Goal: Task Accomplishment & Management: Use online tool/utility

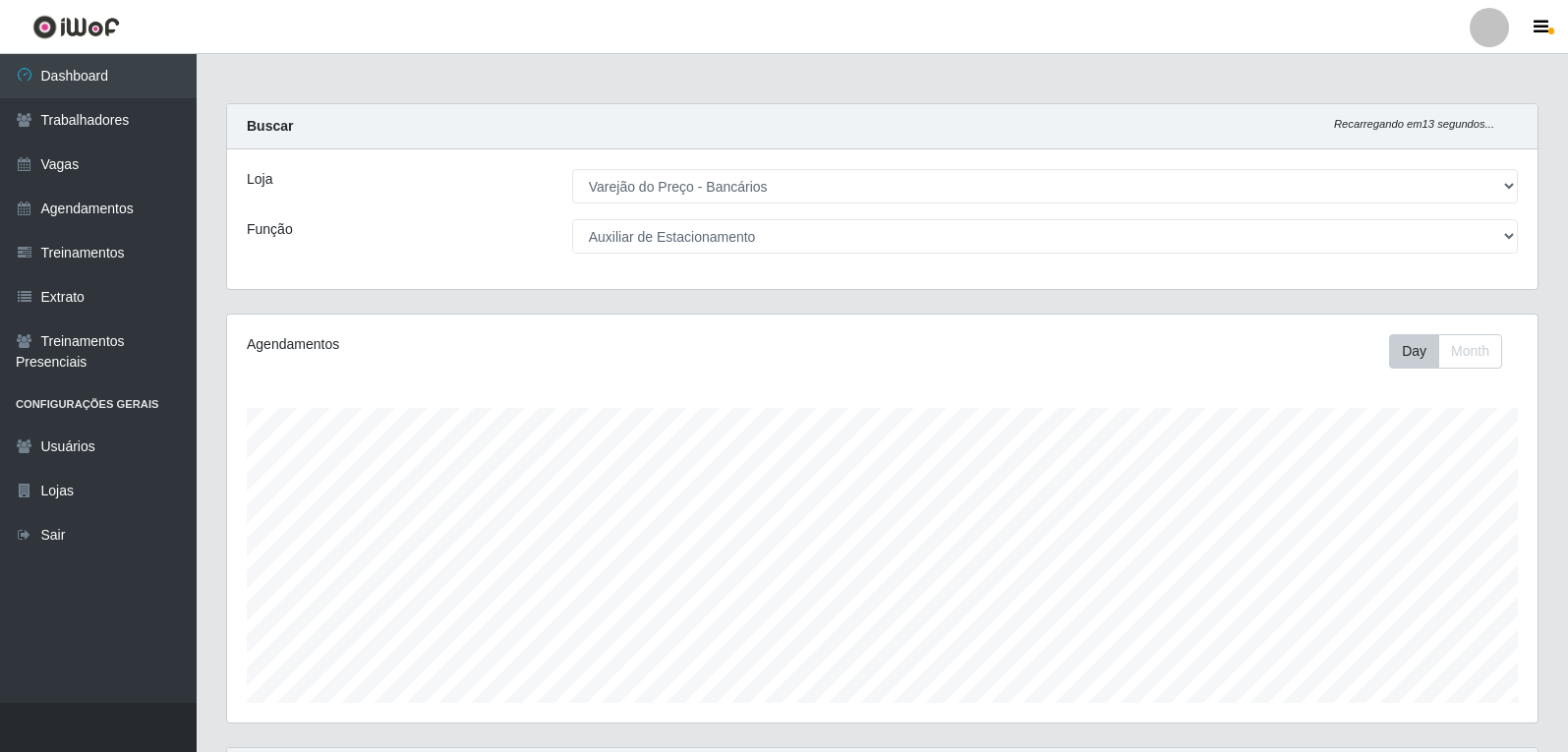
select select "157"
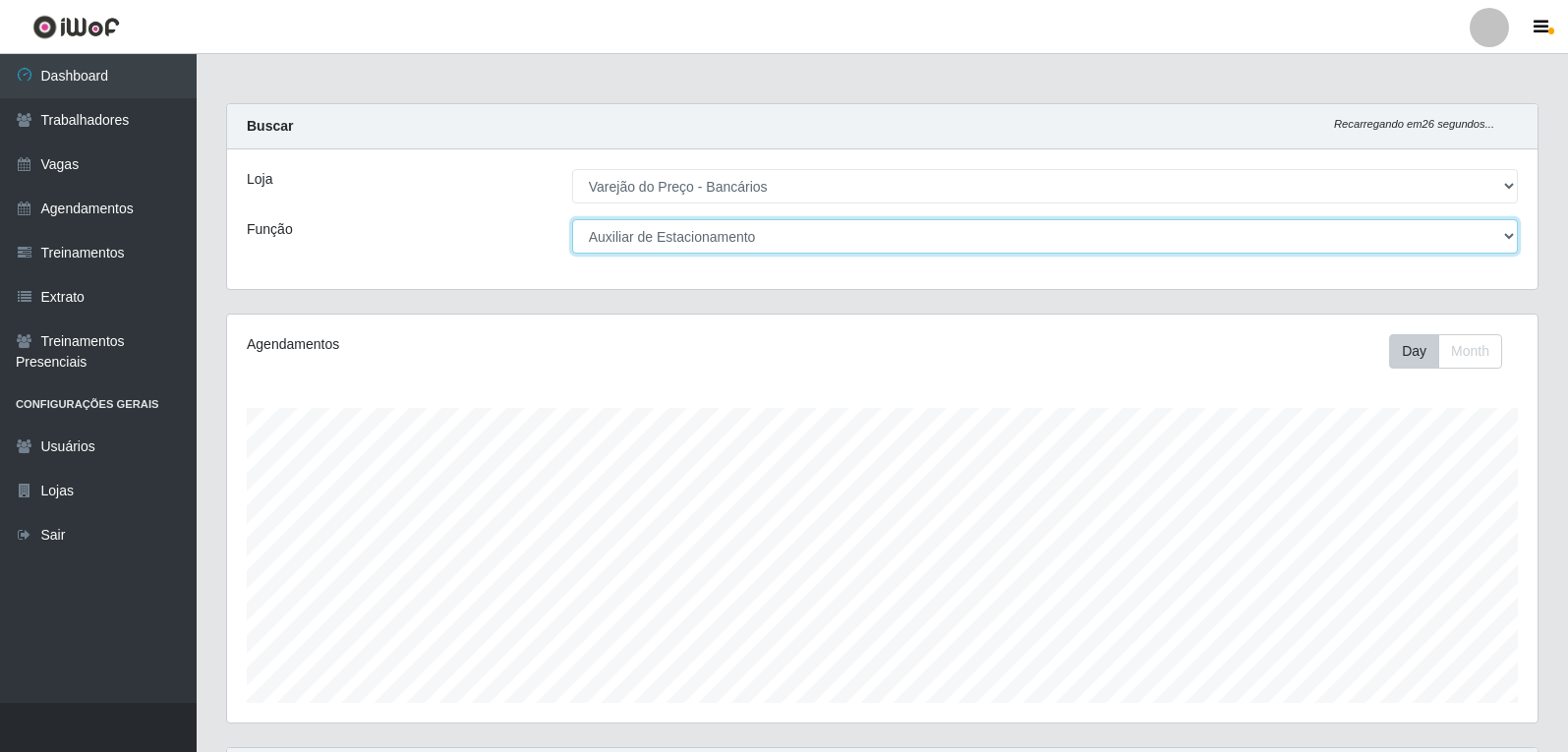
click at [728, 240] on select "[Selecione...] Auxiliar de Estacionamento Auxiliar de Estacionamento + Auxiliar…" at bounding box center [1045, 236] width 945 height 35
click at [572, 220] on select "[Selecione...] Auxiliar de Estacionamento Auxiliar de Estacionamento + Auxiliar…" at bounding box center [1045, 236] width 945 height 35
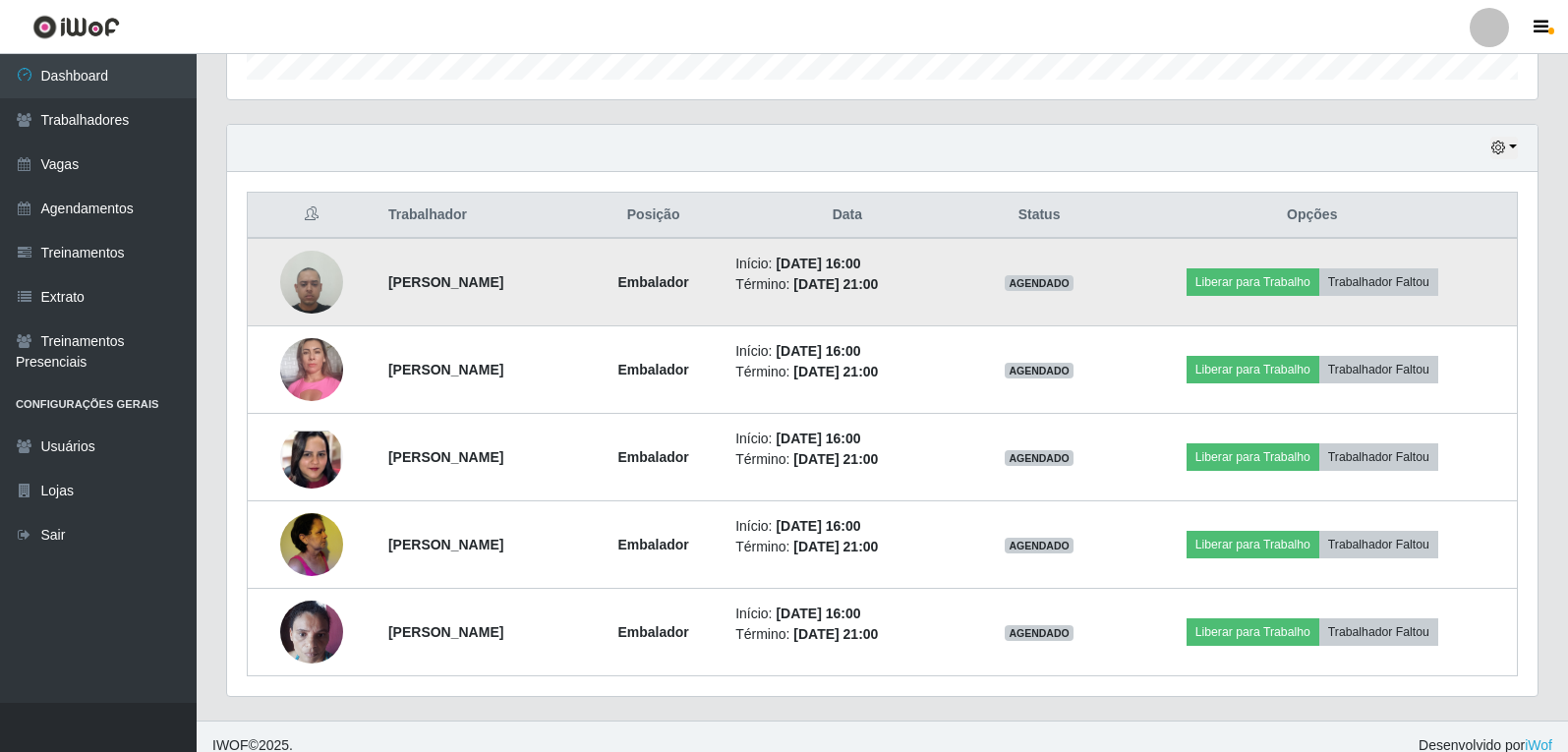
scroll to position [641, 0]
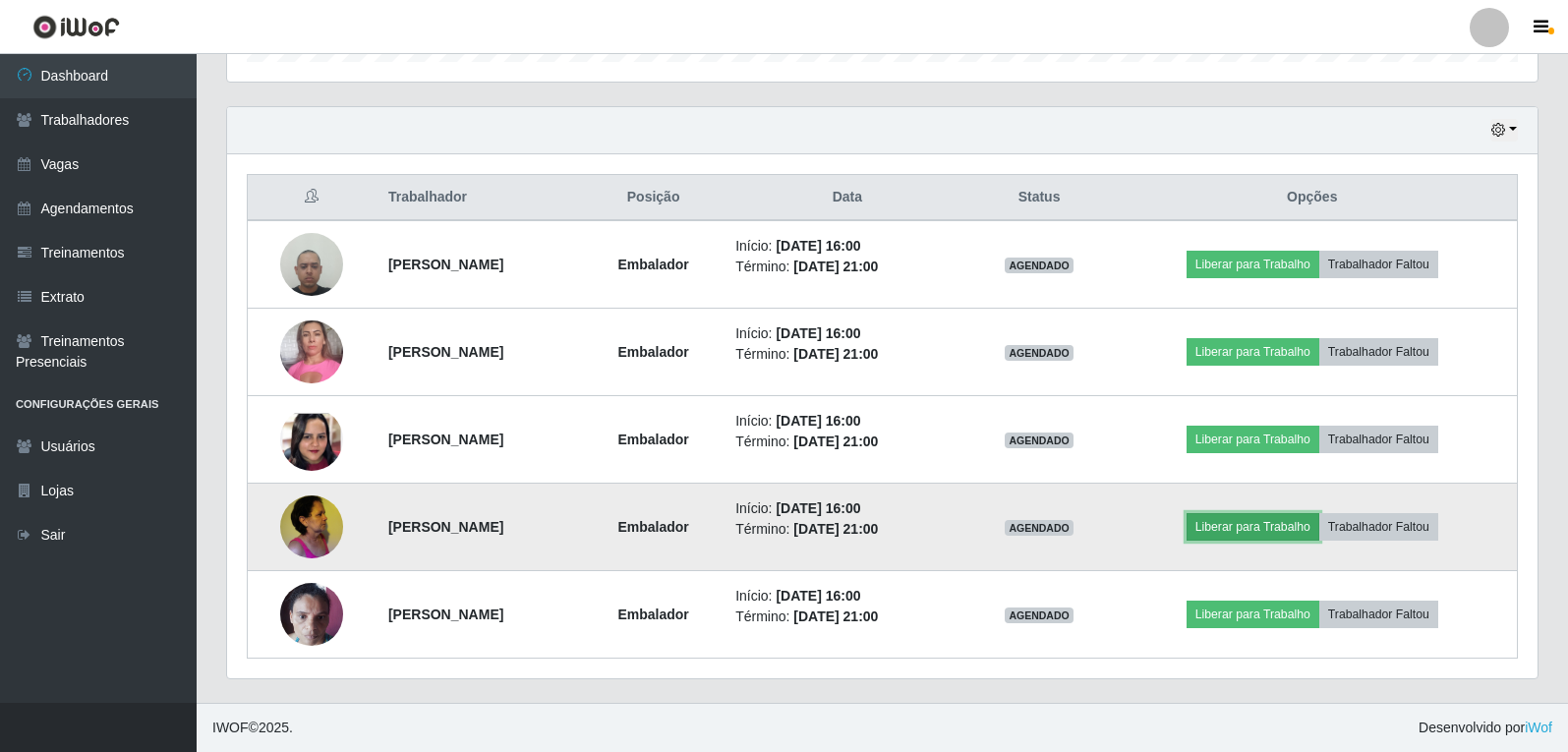
click at [1221, 536] on button "Liberar para Trabalho" at bounding box center [1253, 527] width 133 height 28
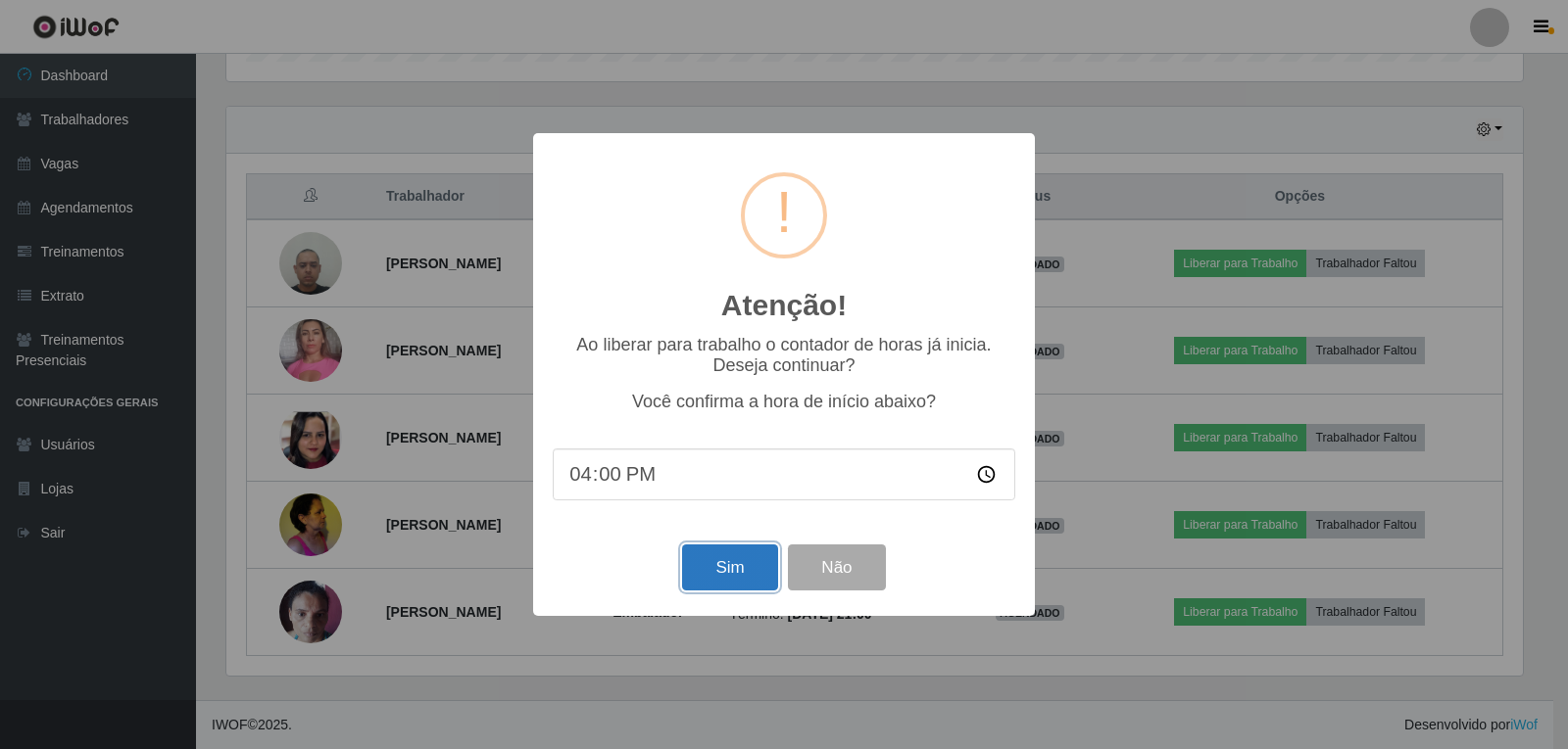
click at [742, 575] on button "Sim" at bounding box center [730, 567] width 95 height 47
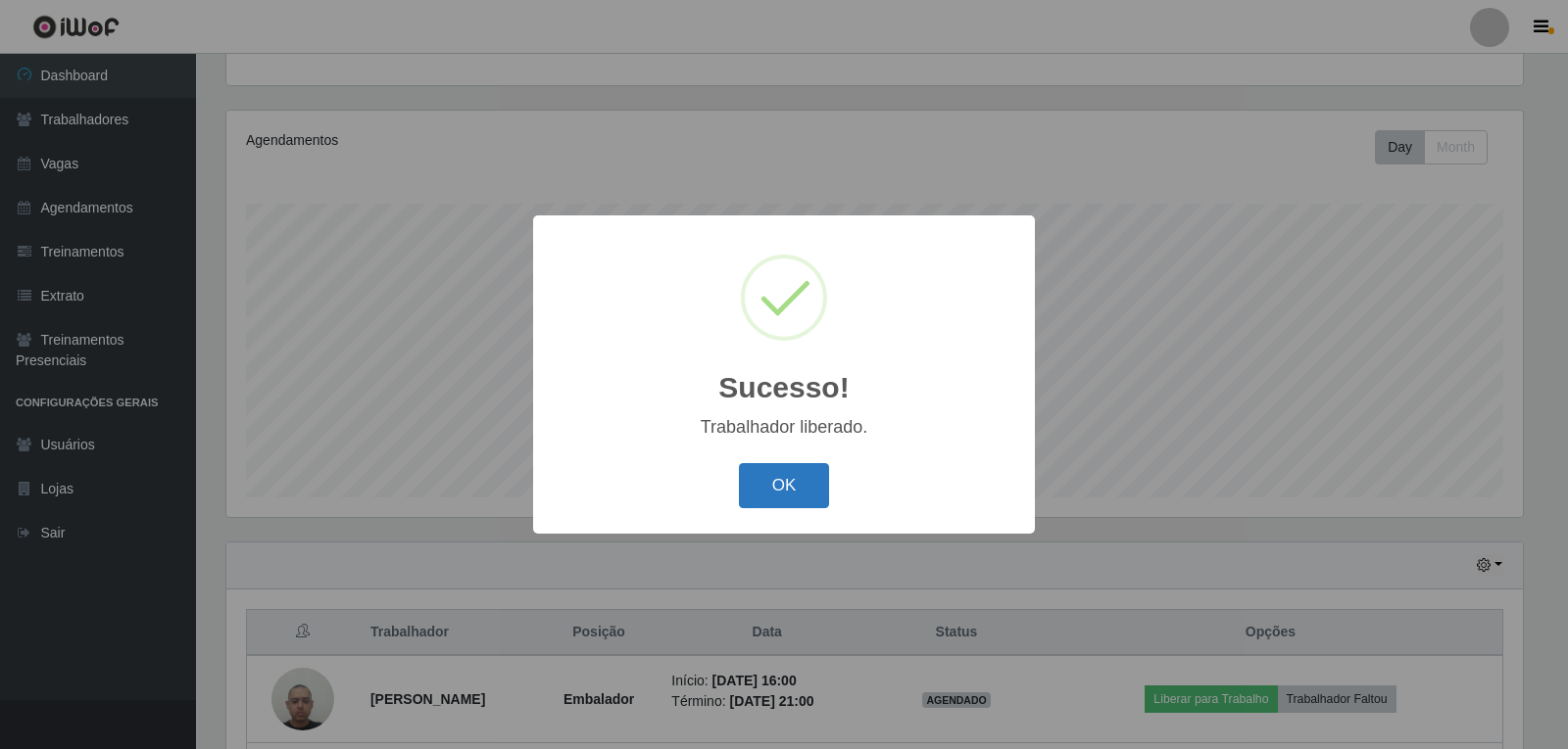
click at [757, 488] on button "OK" at bounding box center [784, 486] width 91 height 47
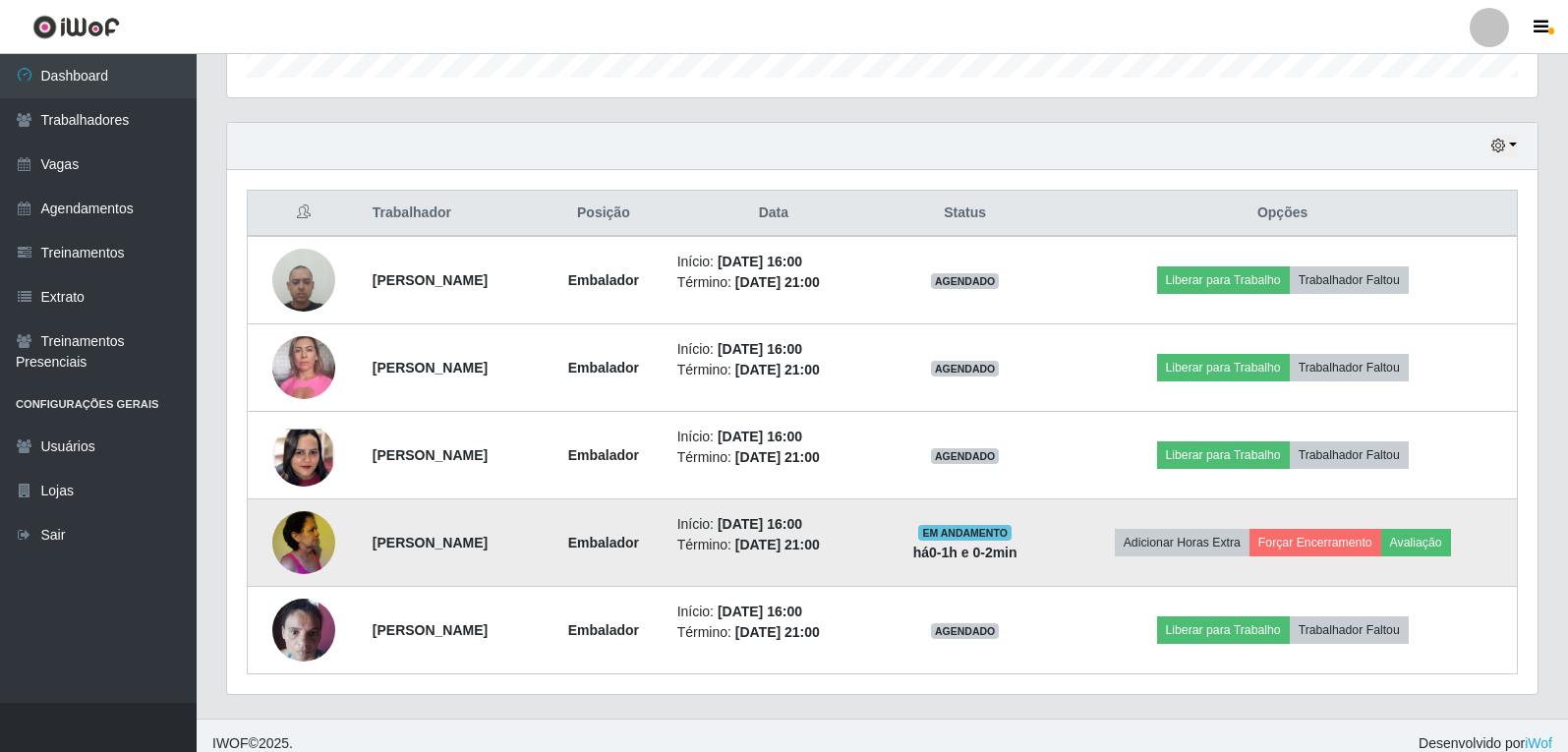
scroll to position [641, 0]
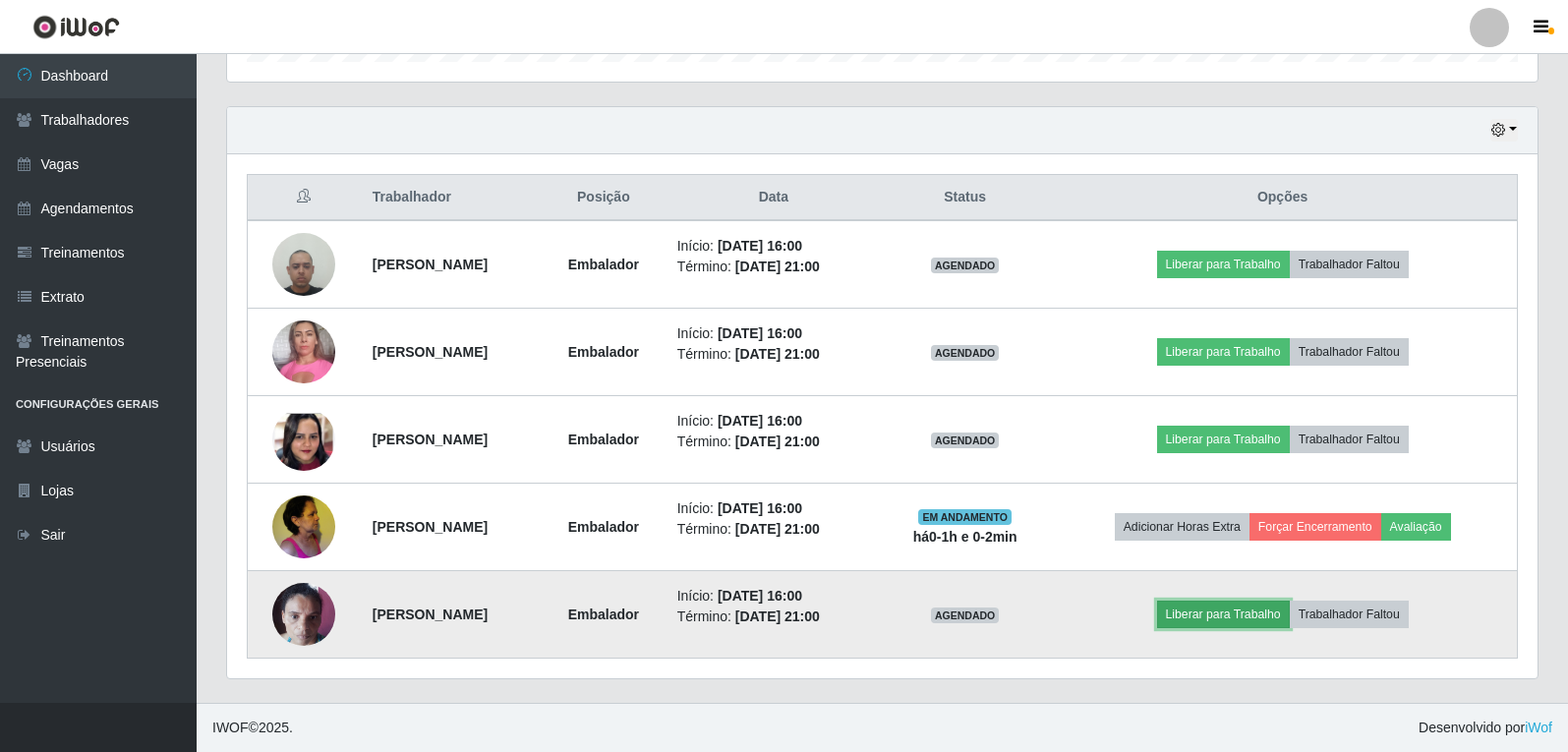
click at [1268, 609] on button "Liberar para Trabalho" at bounding box center [1223, 615] width 133 height 28
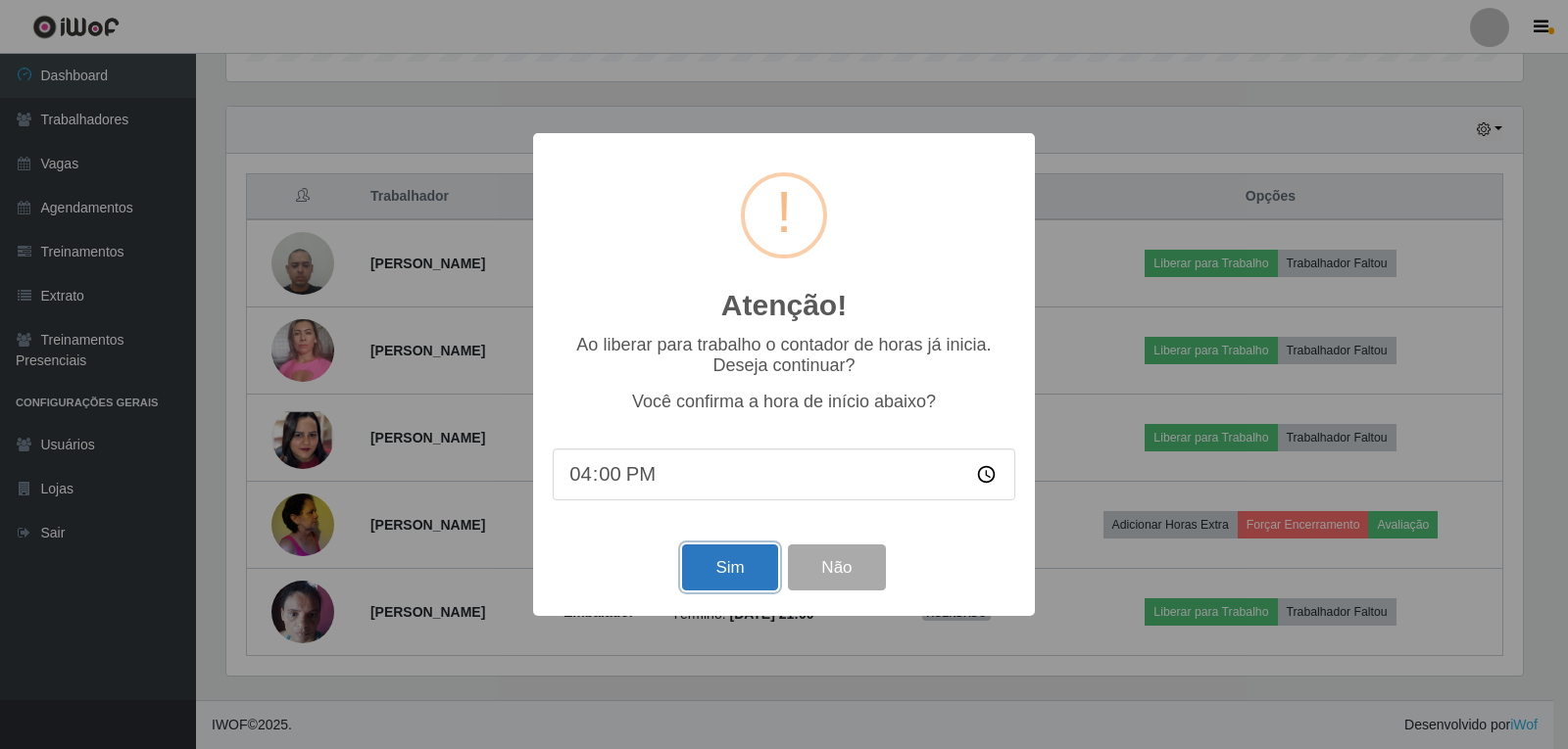
click at [744, 560] on button "Sim" at bounding box center [730, 567] width 95 height 47
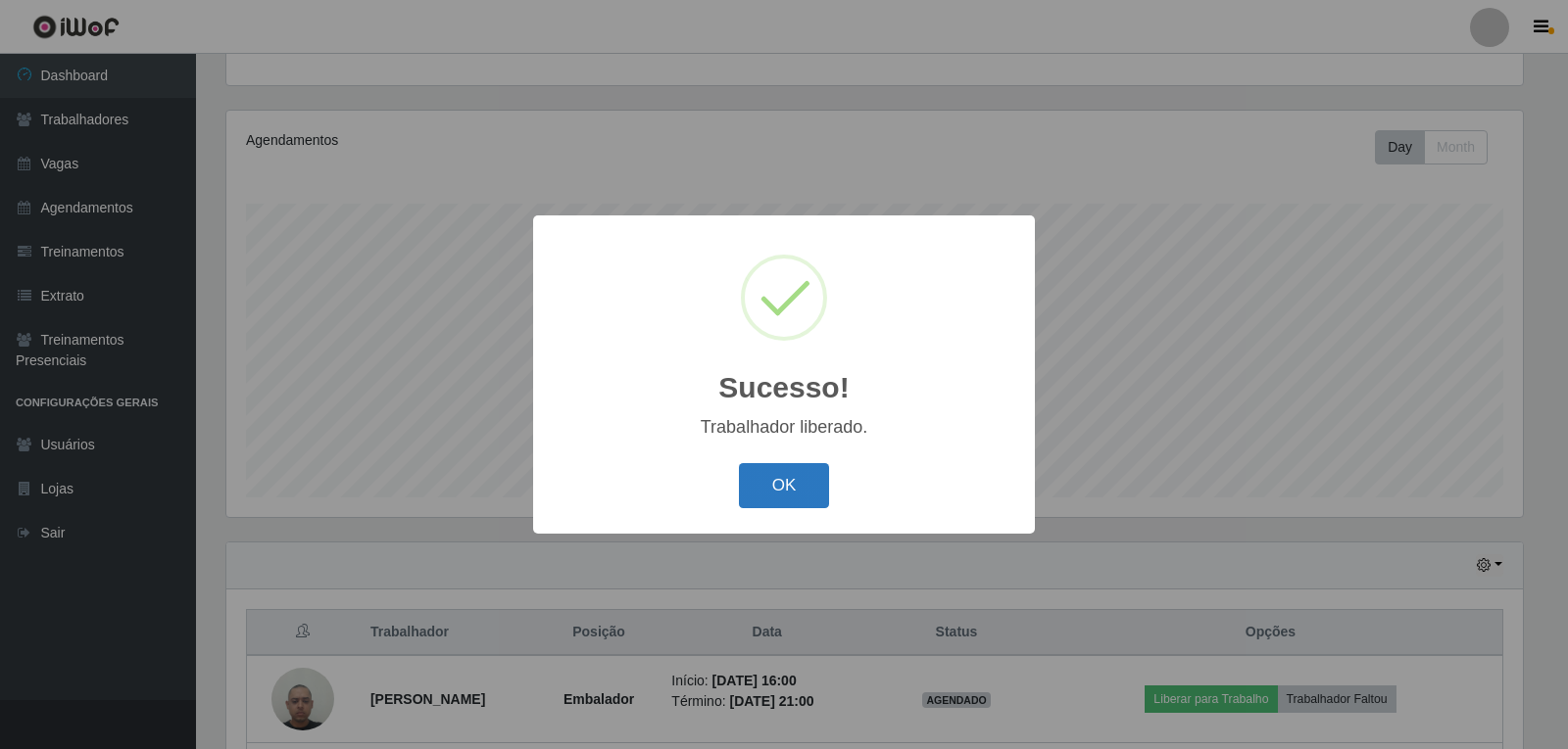
click at [777, 476] on button "OK" at bounding box center [784, 486] width 91 height 47
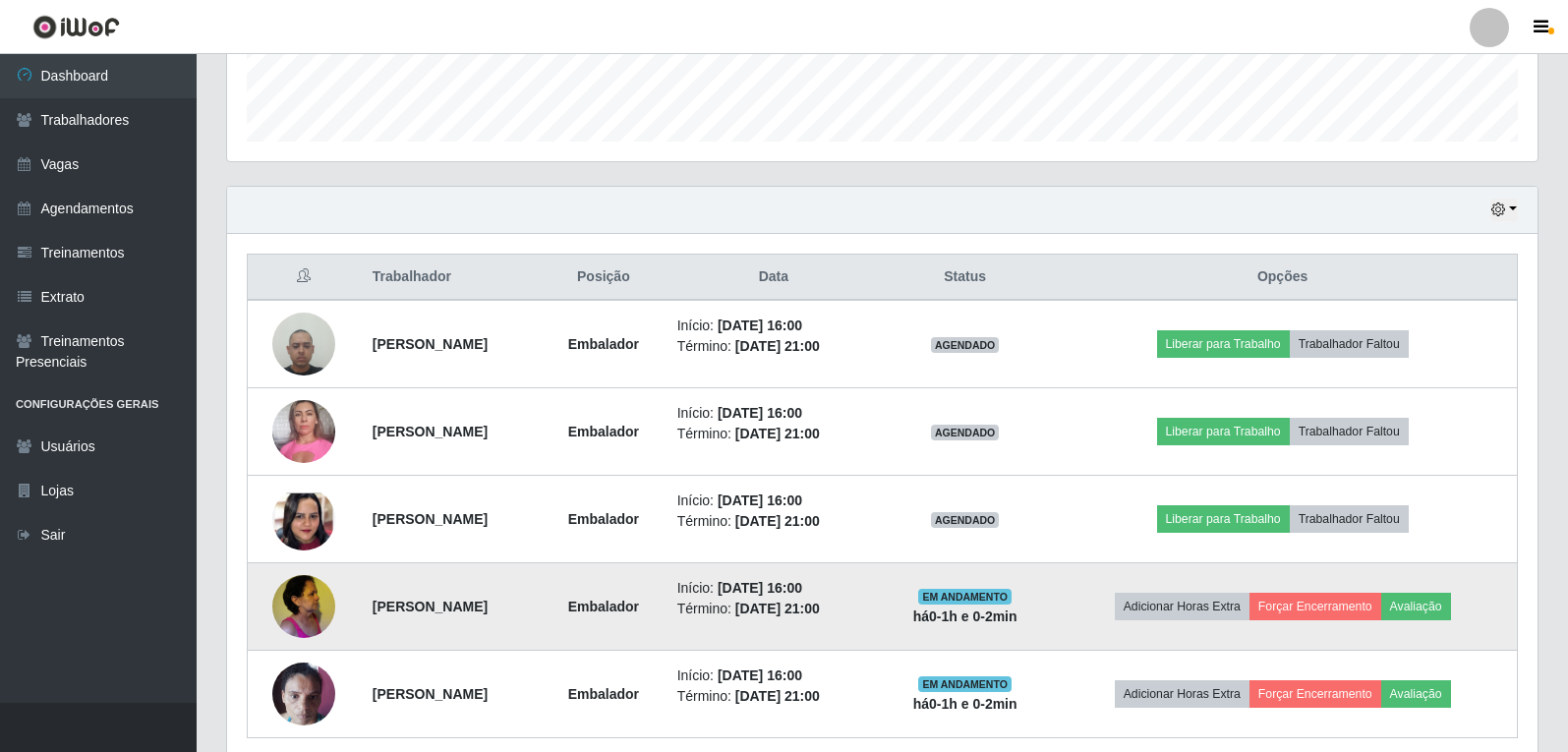
scroll to position [641, 0]
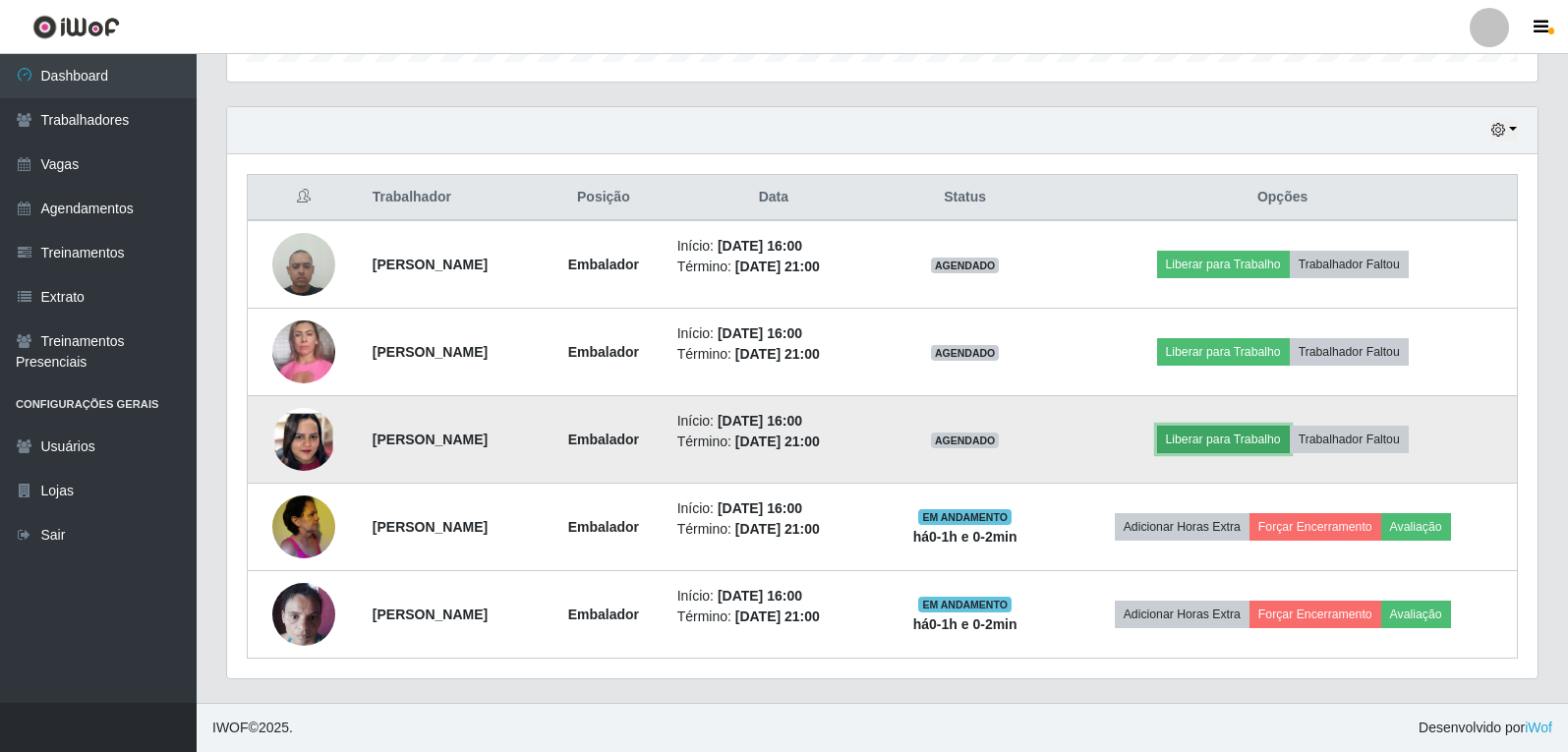
click at [1229, 433] on button "Liberar para Trabalho" at bounding box center [1223, 440] width 133 height 28
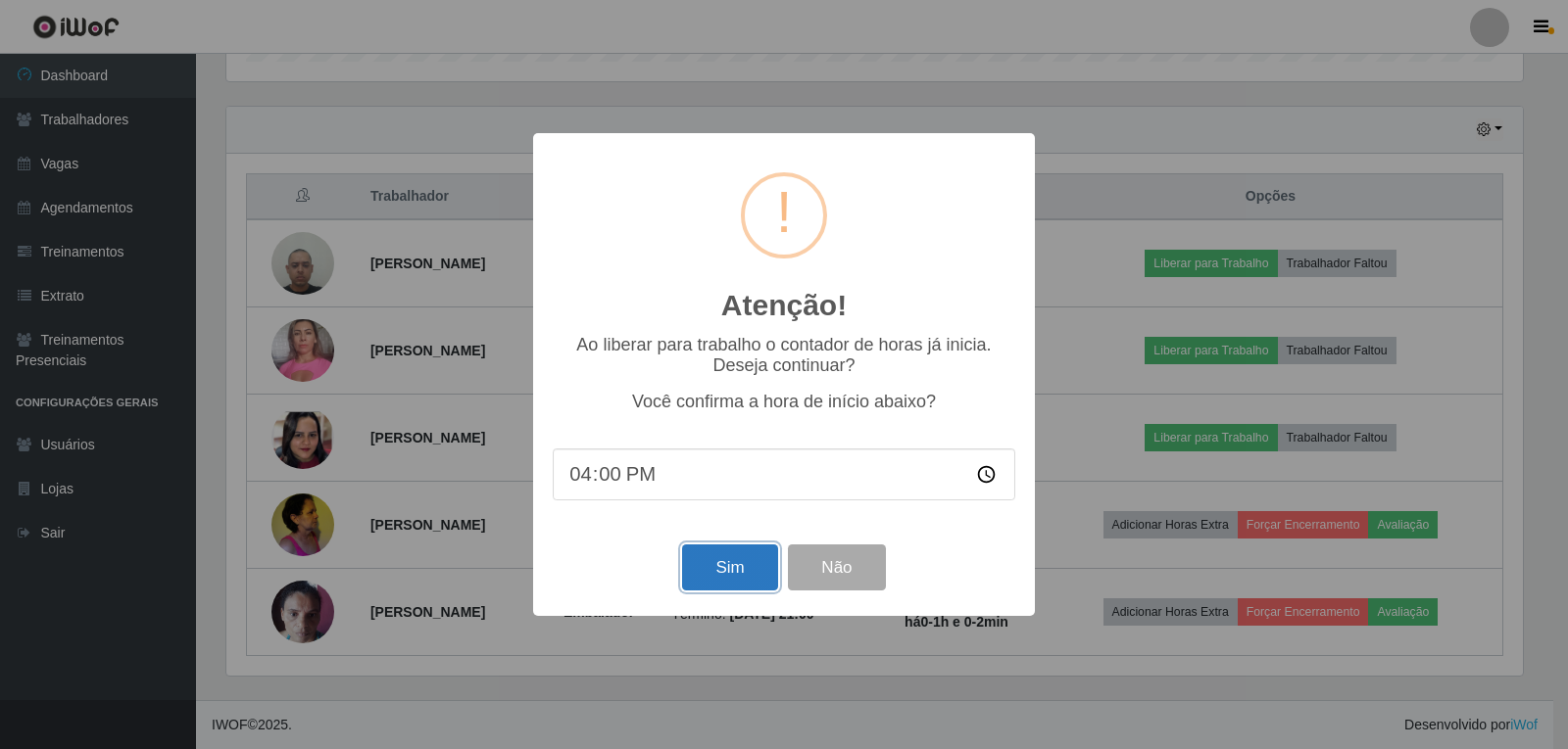
click at [710, 566] on button "Sim" at bounding box center [730, 567] width 95 height 47
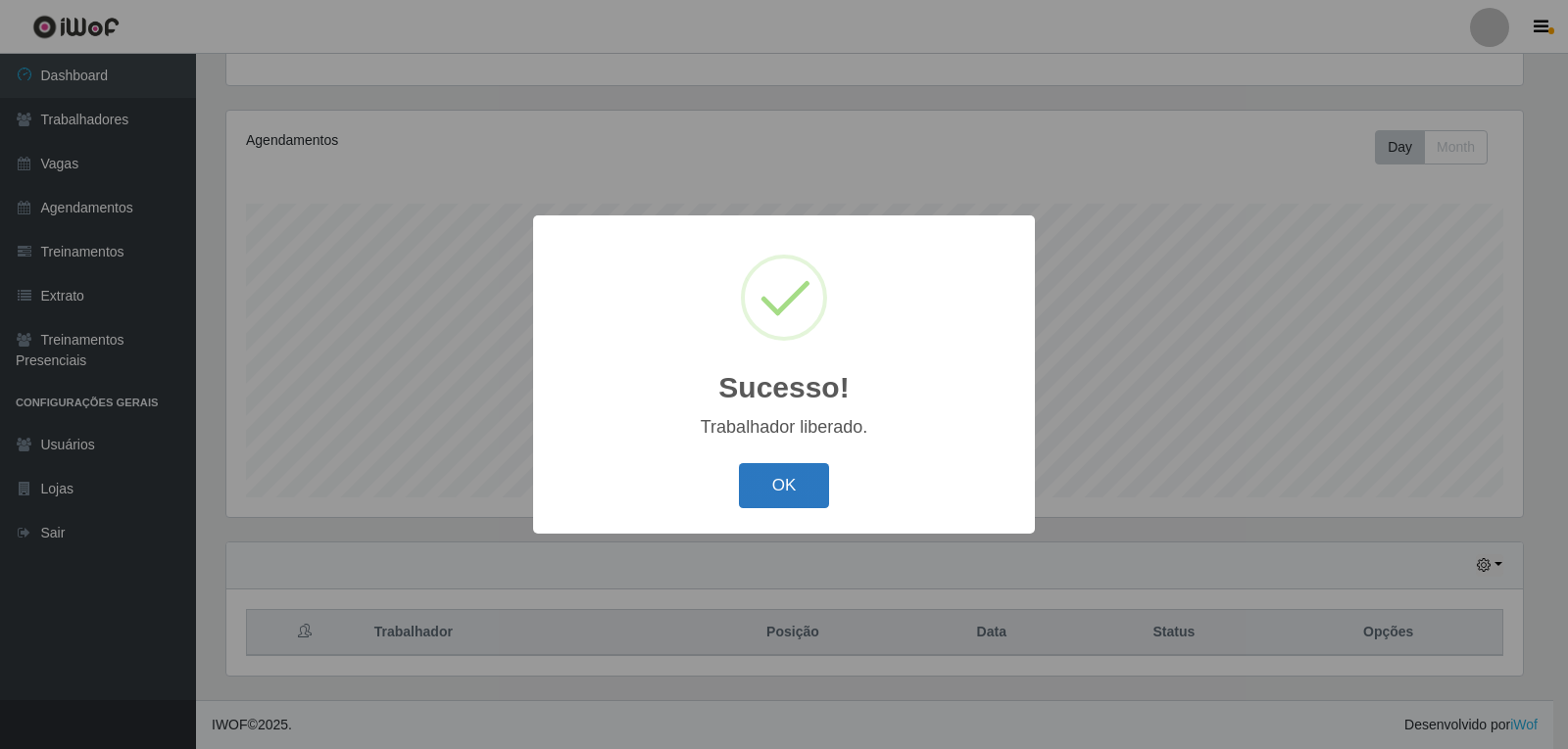
click at [782, 492] on button "OK" at bounding box center [784, 486] width 91 height 47
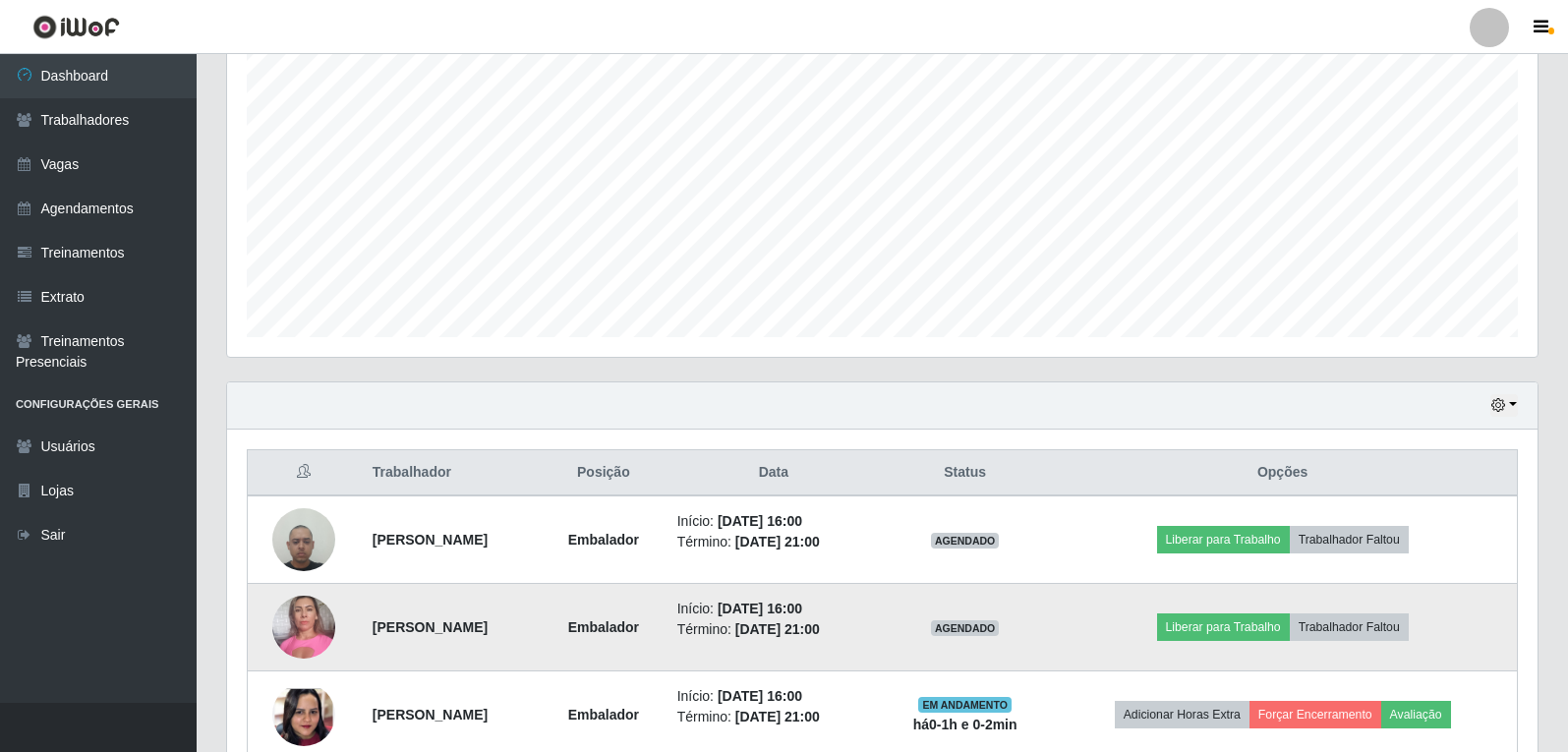
scroll to position [0, 0]
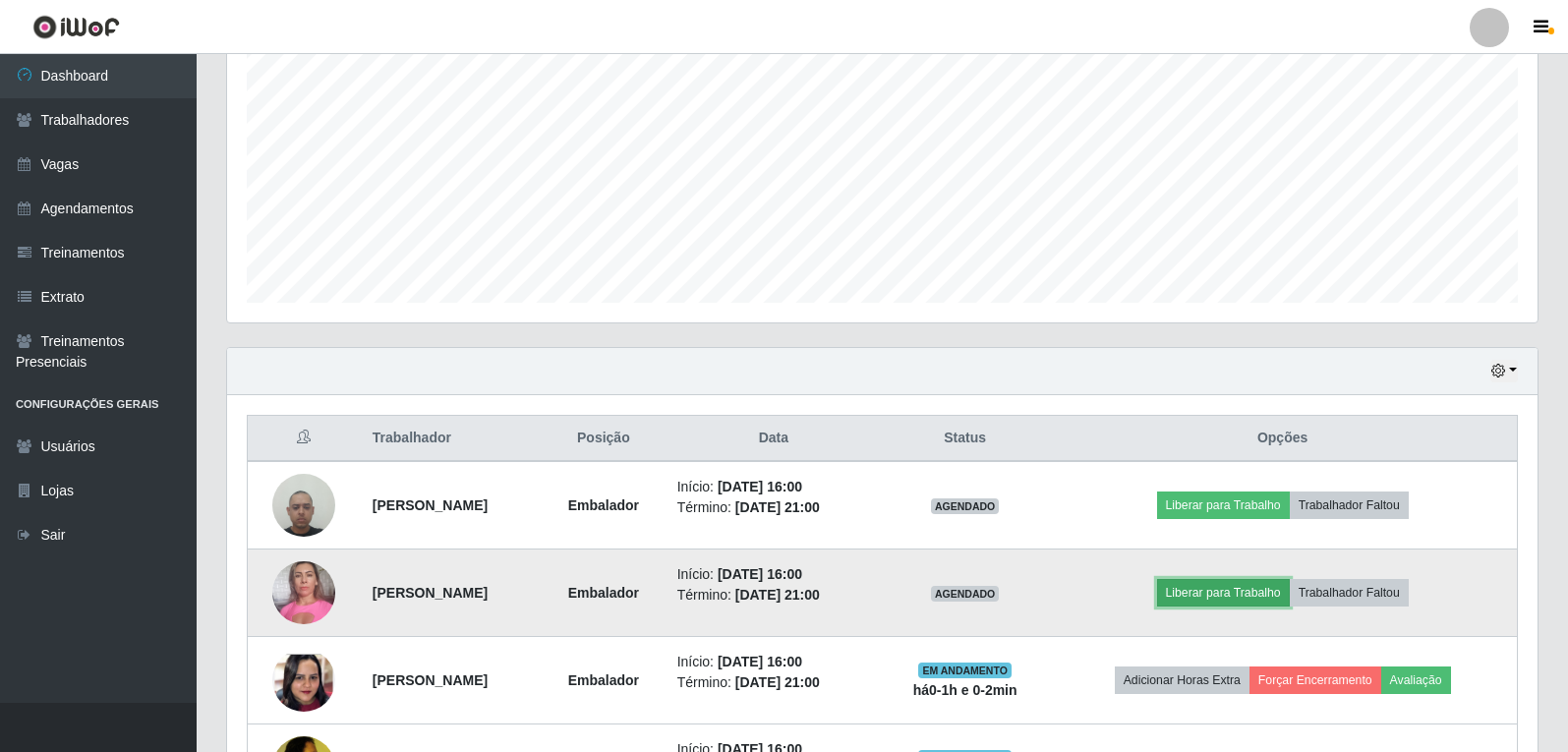
click at [1195, 595] on button "Liberar para Trabalho" at bounding box center [1223, 593] width 133 height 28
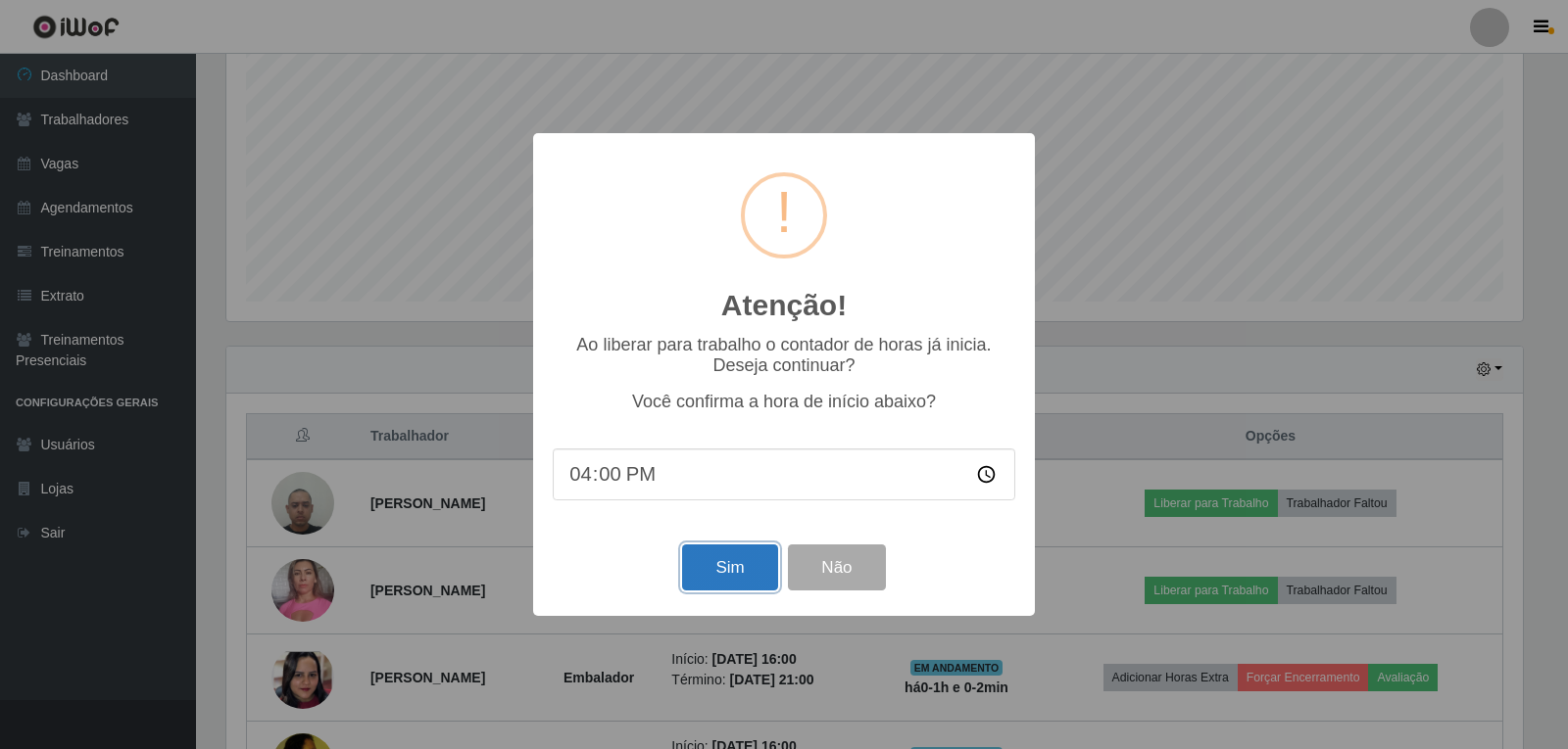
click at [726, 574] on button "Sim" at bounding box center [730, 567] width 95 height 47
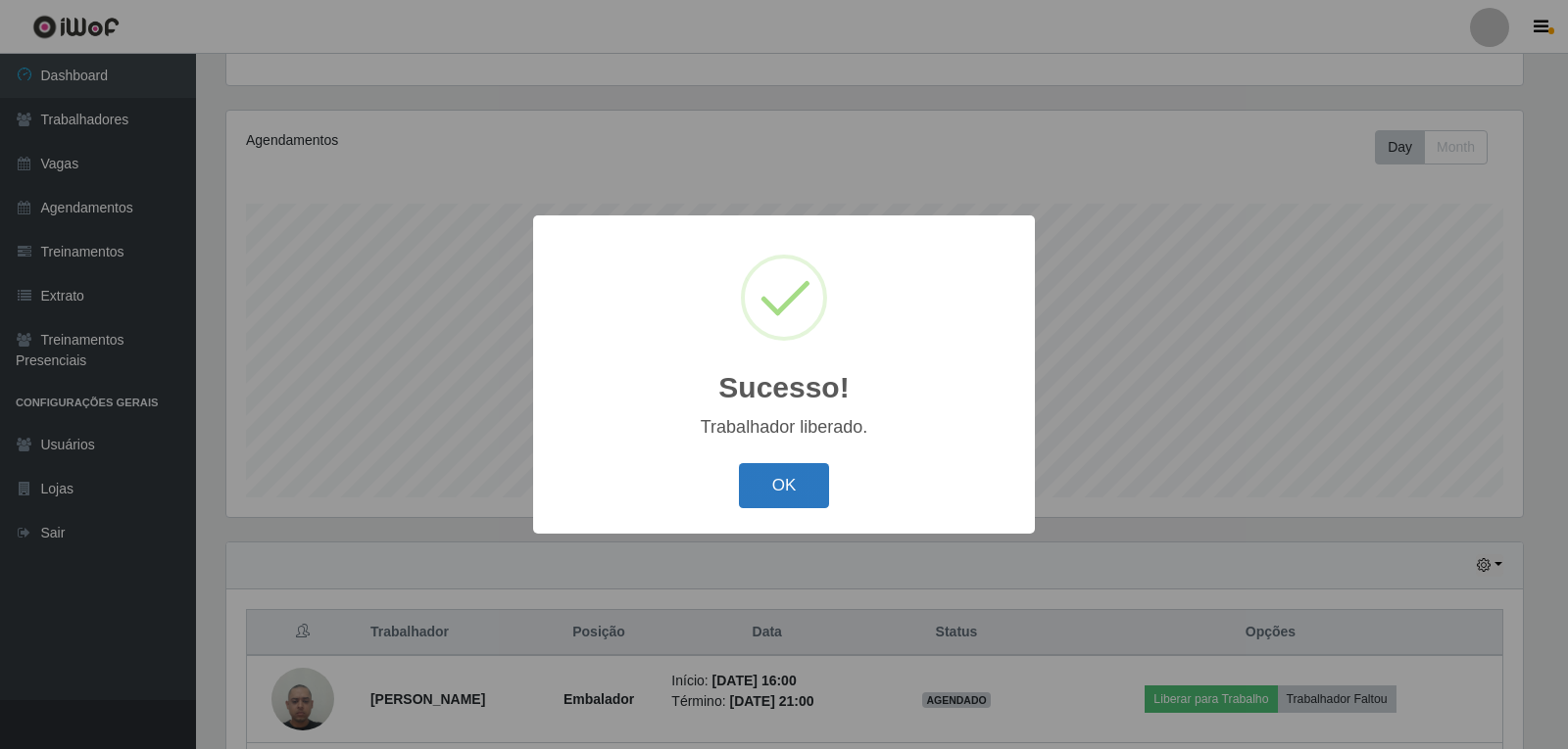
click at [814, 494] on button "OK" at bounding box center [784, 486] width 91 height 47
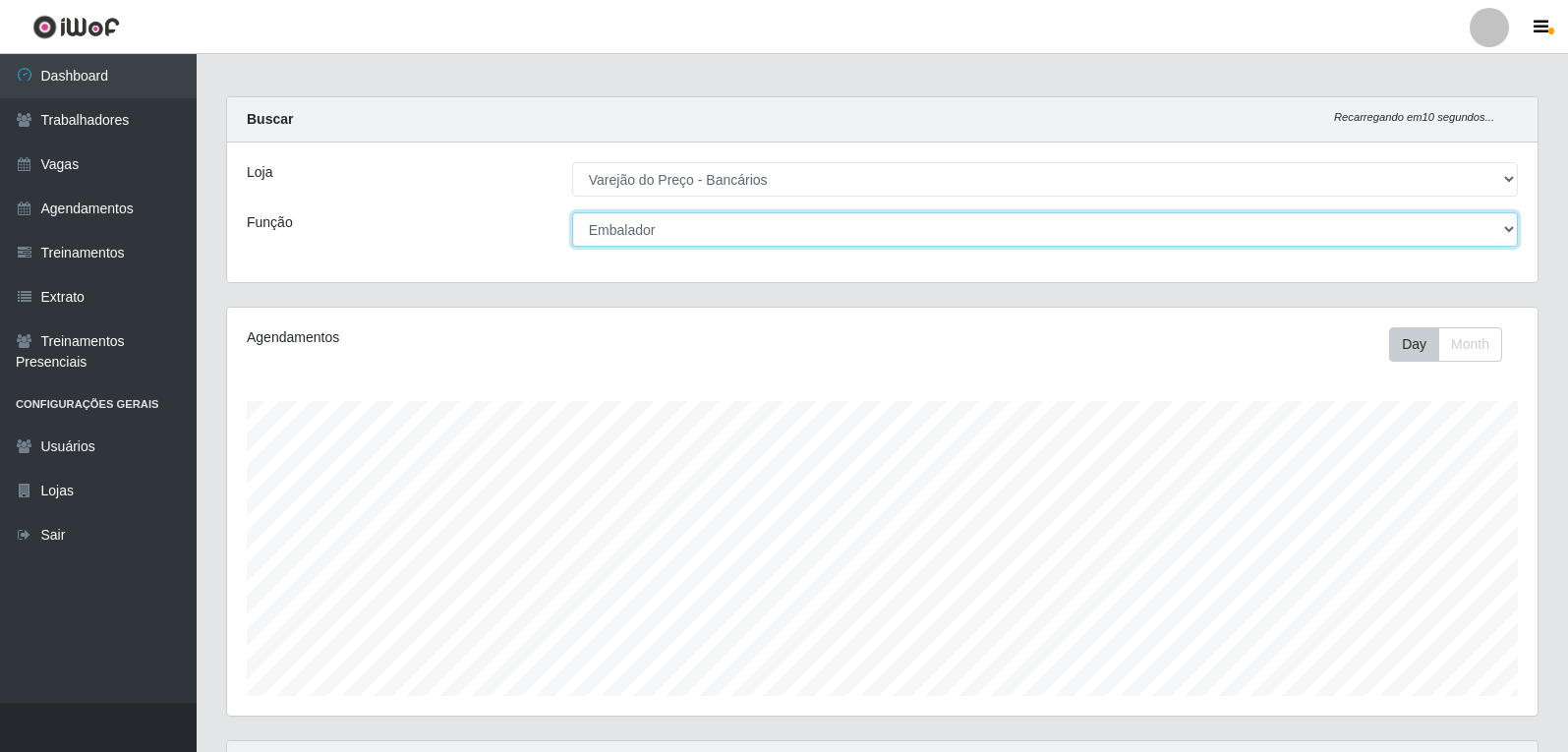
click at [671, 244] on select "[Selecione...] Auxiliar de Estacionamento Auxiliar de Estacionamento + Auxiliar…" at bounding box center [1045, 229] width 945 height 35
click at [572, 213] on select "[Selecione...] Auxiliar de Estacionamento Auxiliar de Estacionamento + Auxiliar…" at bounding box center [1045, 229] width 945 height 35
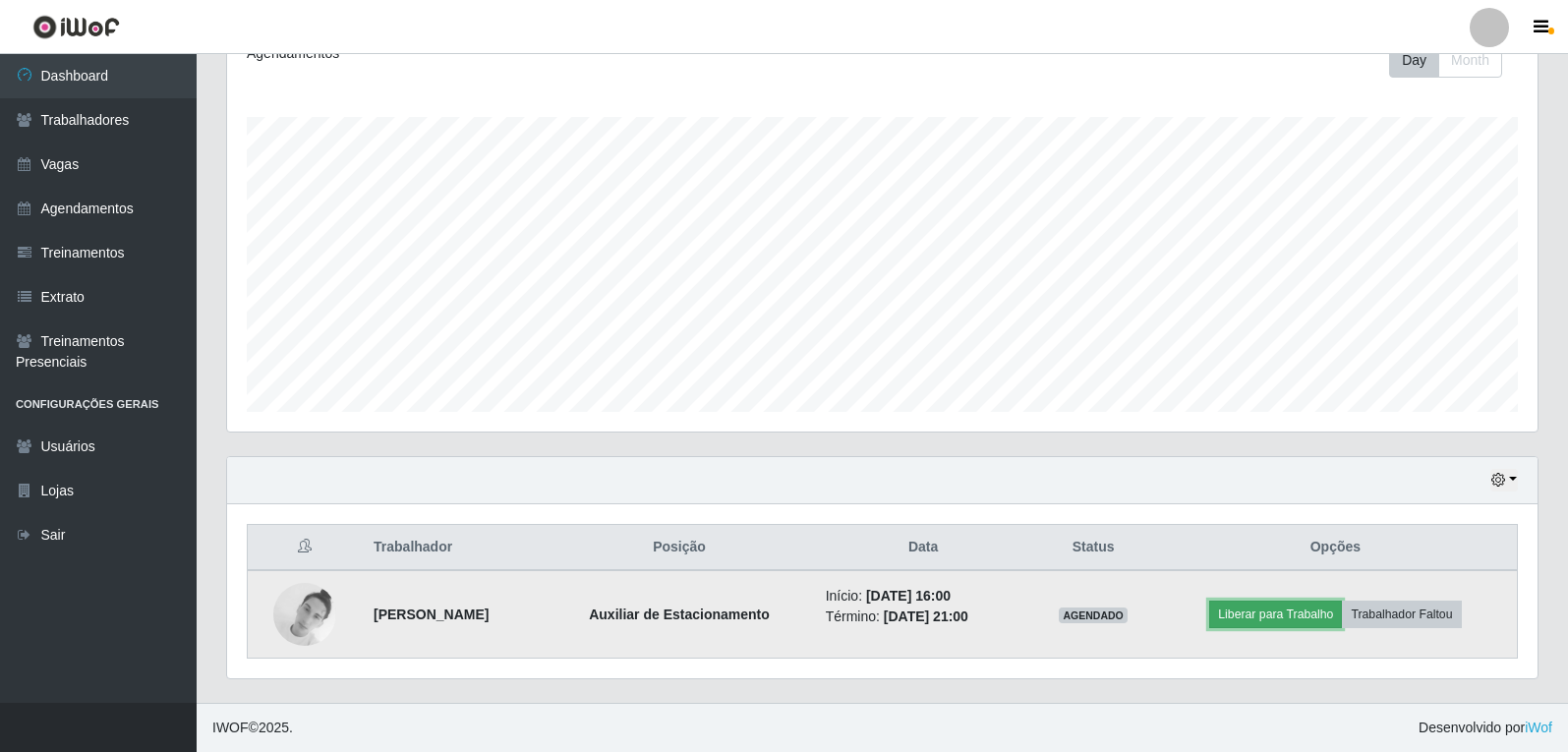
click at [1276, 619] on button "Liberar para Trabalho" at bounding box center [1276, 615] width 133 height 28
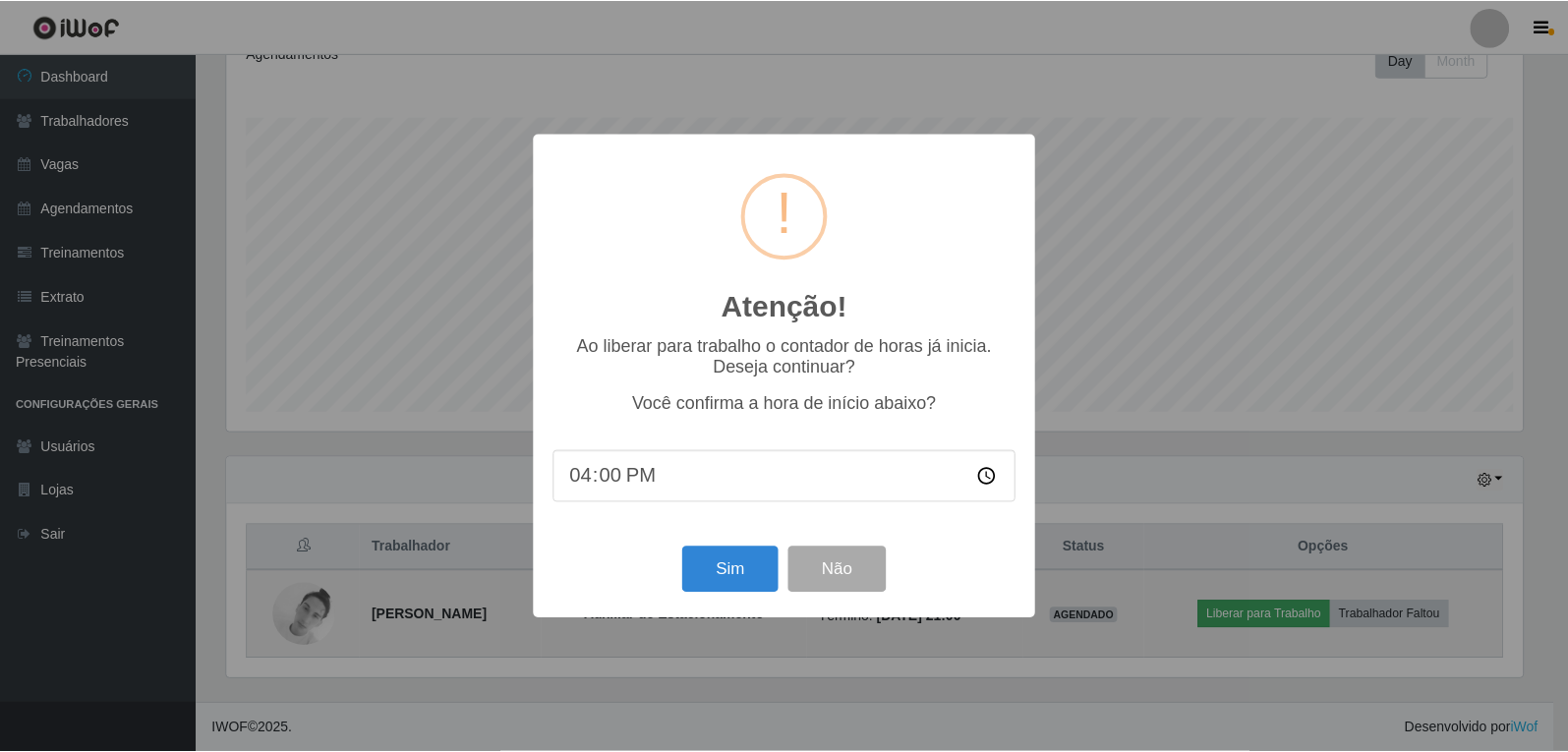
scroll to position [408, 1301]
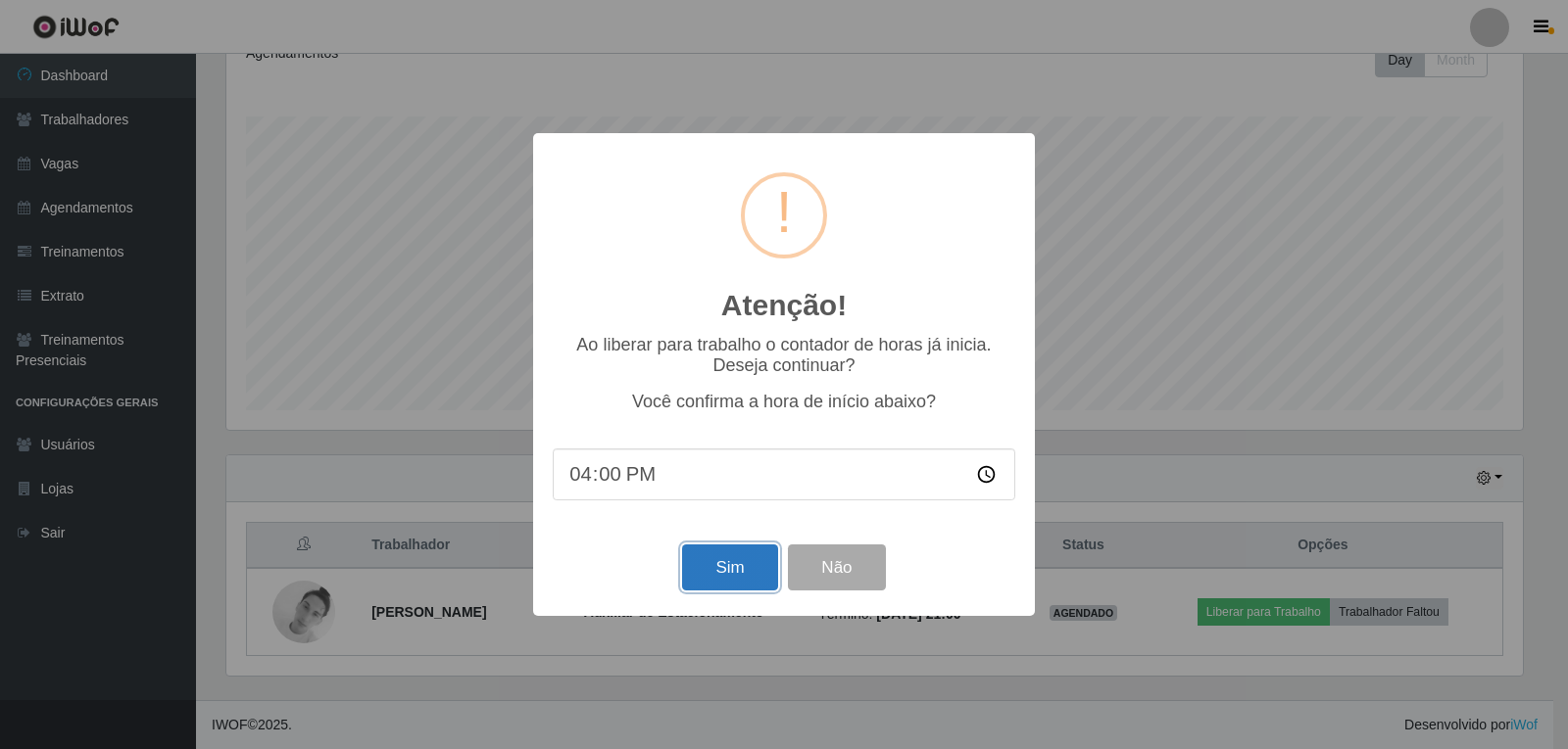
click at [732, 574] on button "Sim" at bounding box center [730, 567] width 95 height 47
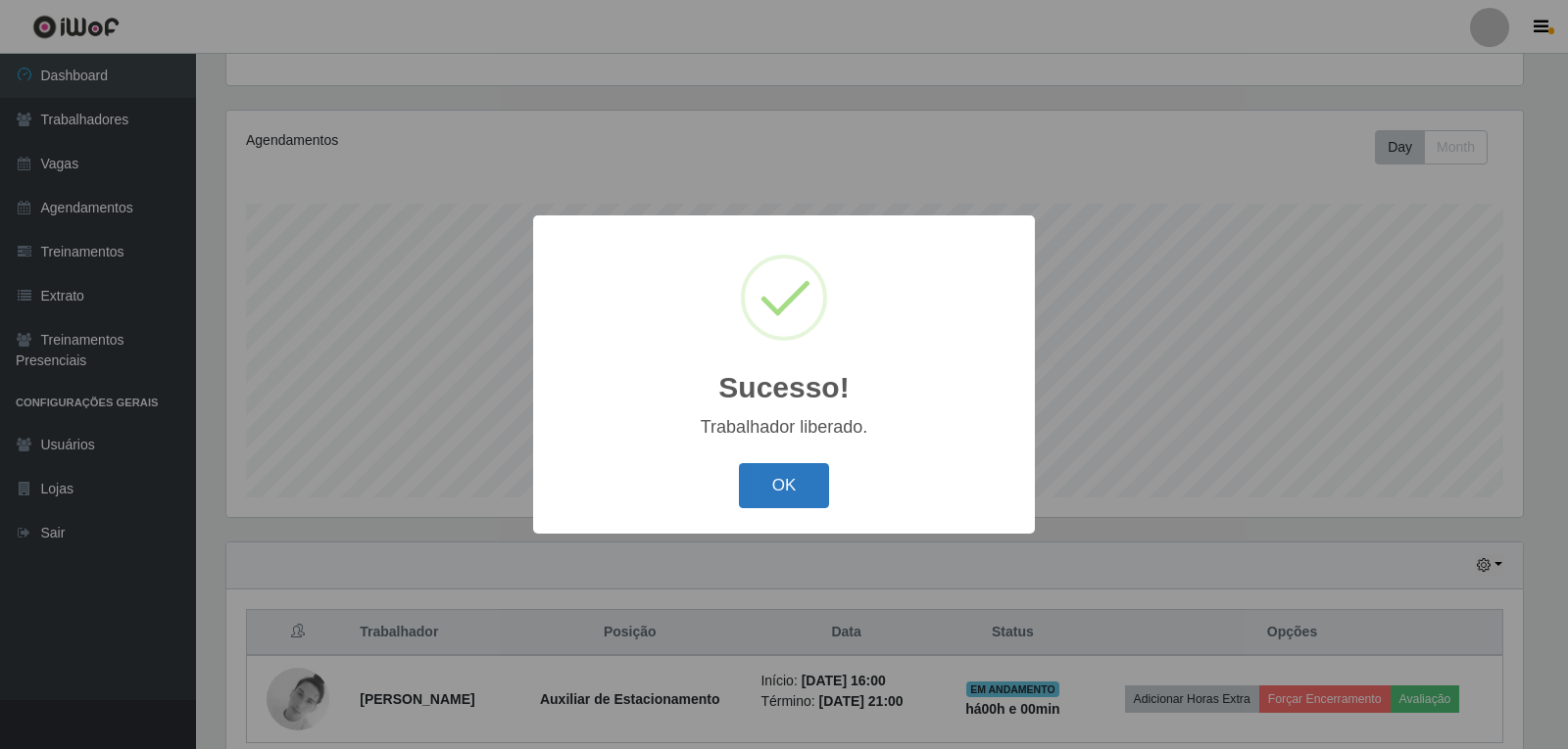
click at [823, 480] on button "OK" at bounding box center [784, 486] width 91 height 47
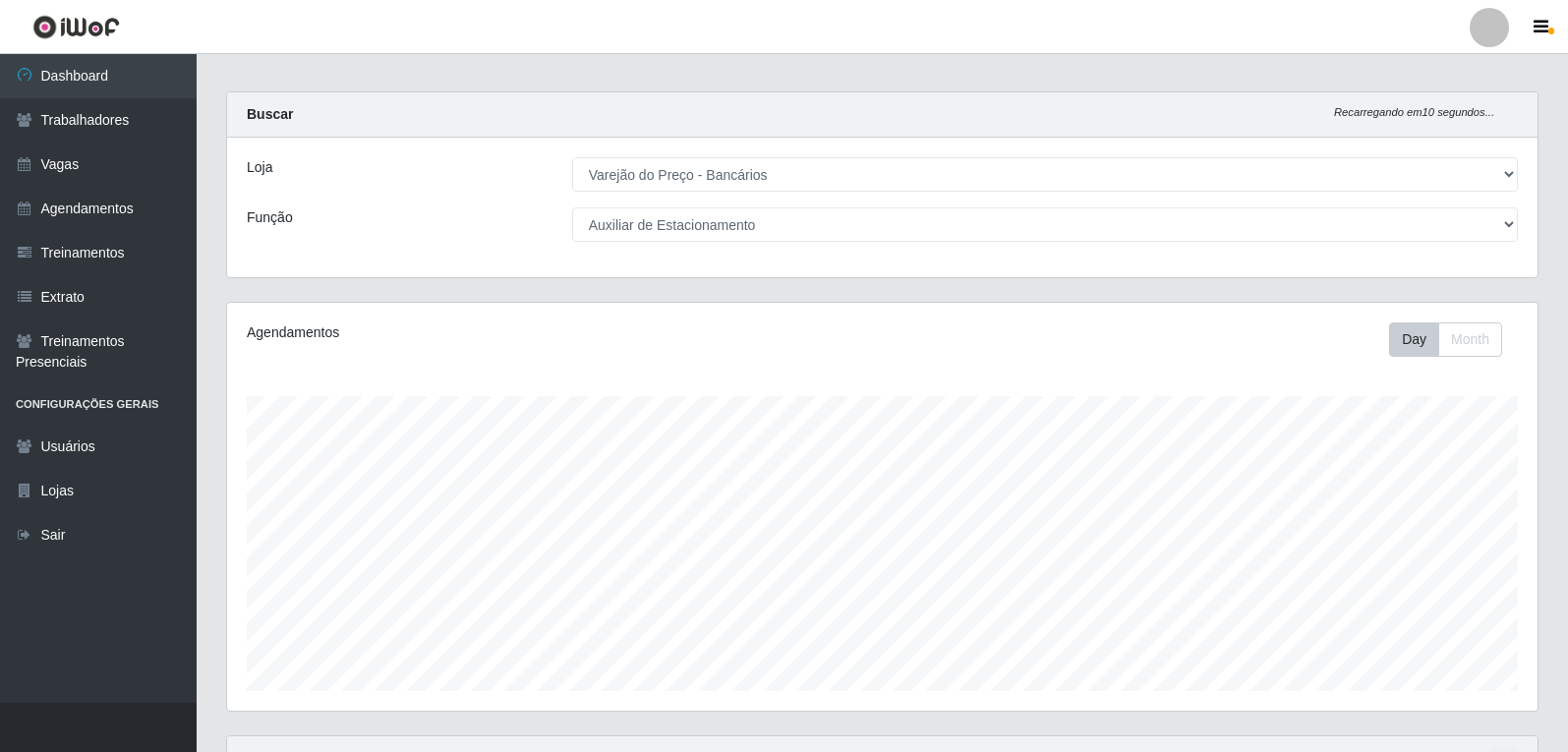
scroll to position [0, 0]
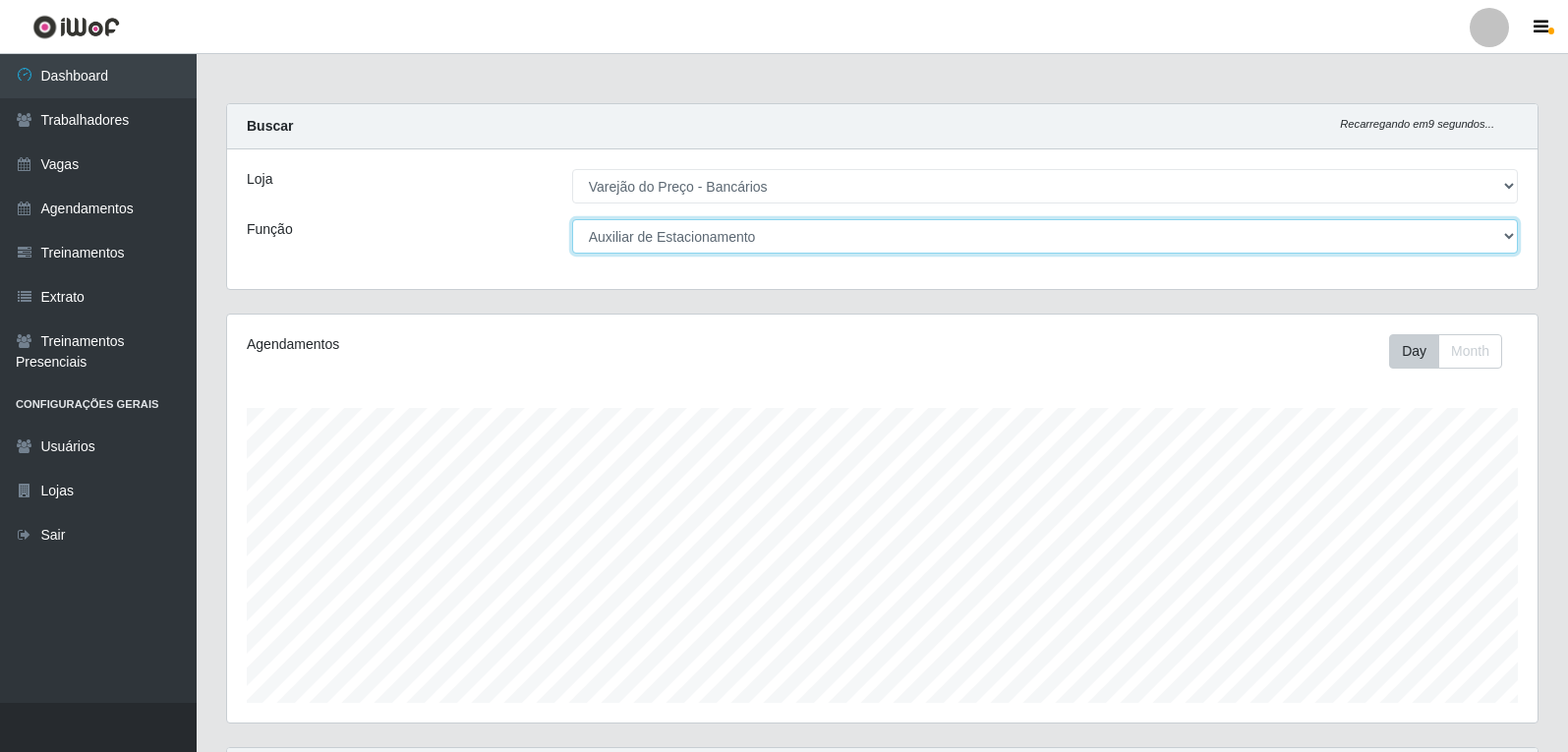
click at [819, 221] on select "[Selecione...] Auxiliar de Estacionamento Auxiliar de Estacionamento + Auxiliar…" at bounding box center [1045, 236] width 945 height 35
click at [572, 220] on select "[Selecione...] Auxiliar de Estacionamento Auxiliar de Estacionamento + Auxiliar…" at bounding box center [1045, 236] width 945 height 35
click at [782, 230] on select "[Selecione...] Auxiliar de Estacionamento Auxiliar de Estacionamento + Auxiliar…" at bounding box center [1045, 236] width 945 height 35
click at [720, 242] on select "[Selecione...] Auxiliar de Estacionamento Auxiliar de Estacionamento + Auxiliar…" at bounding box center [1045, 236] width 945 height 35
select select "1"
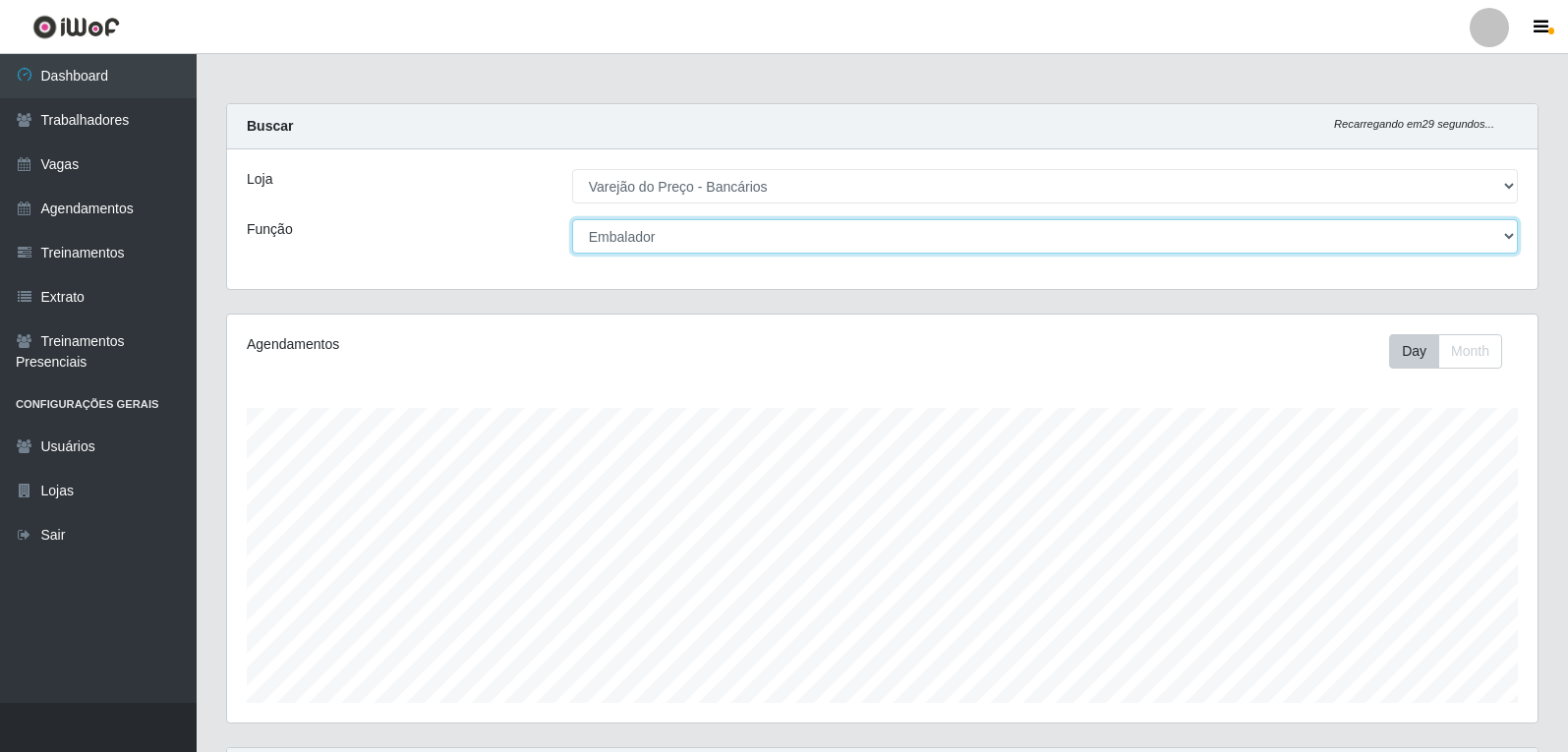
click at [572, 220] on select "[Selecione...] Auxiliar de Estacionamento Auxiliar de Estacionamento + Auxiliar…" at bounding box center [1045, 236] width 945 height 35
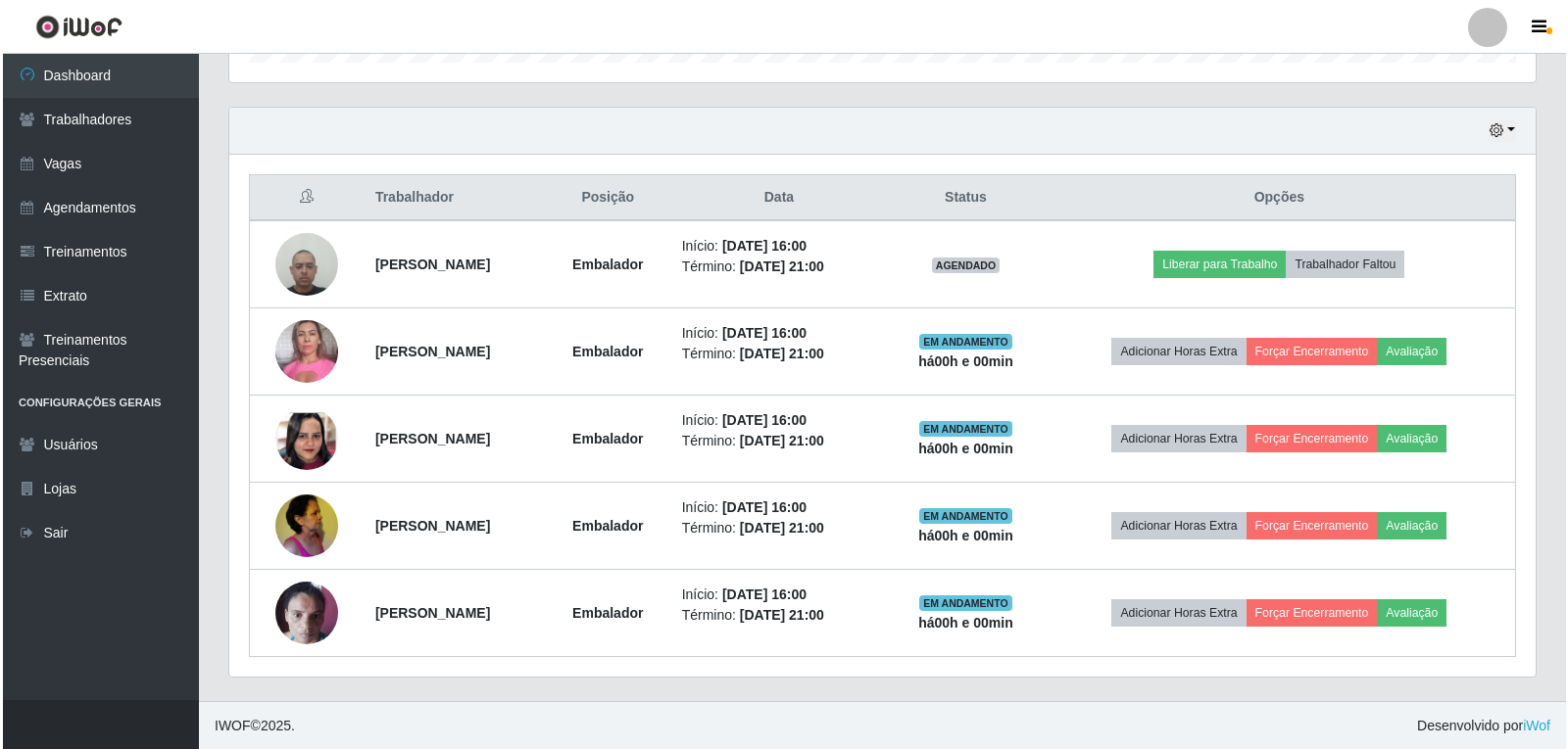
scroll to position [638, 0]
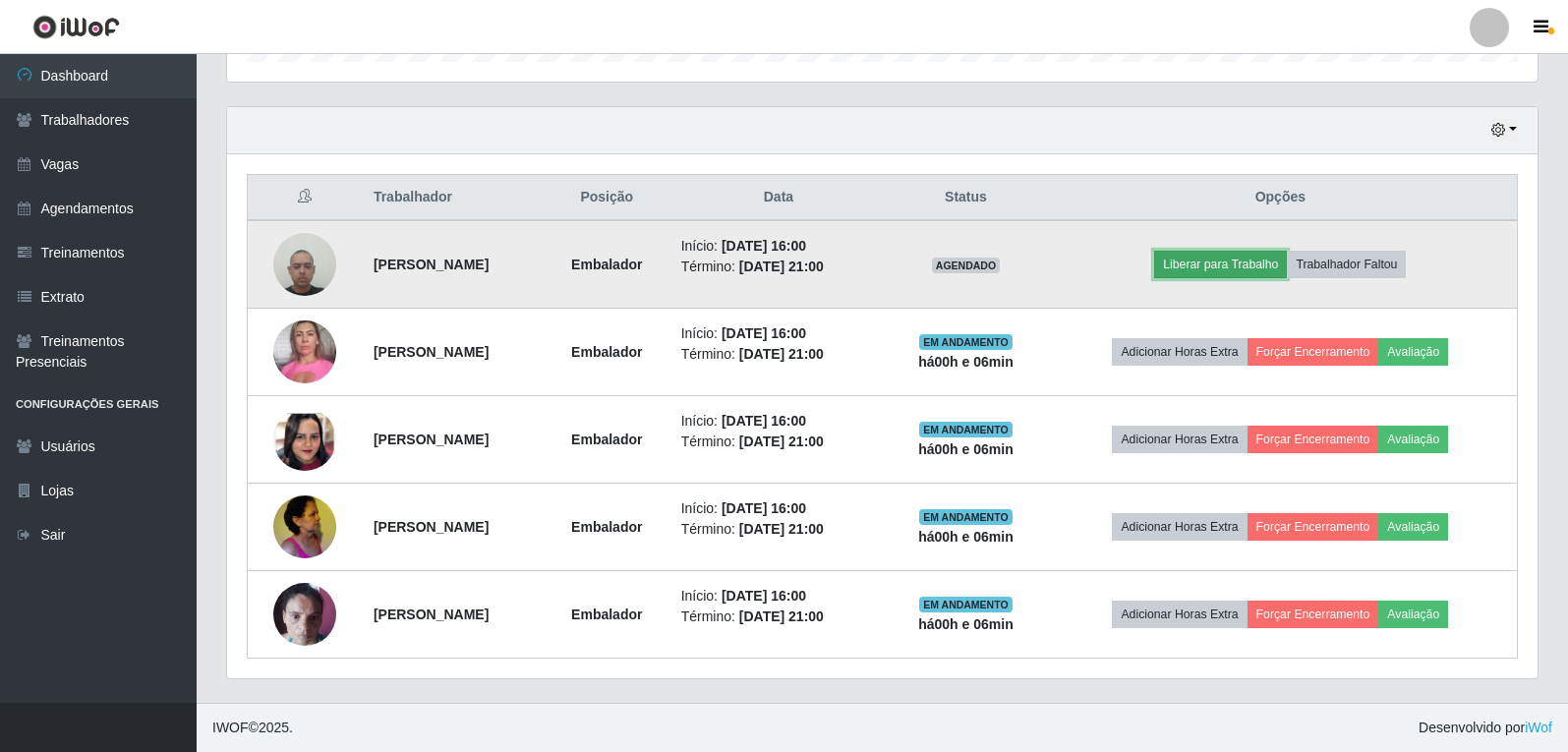
click at [1236, 259] on button "Liberar para Trabalho" at bounding box center [1220, 264] width 133 height 28
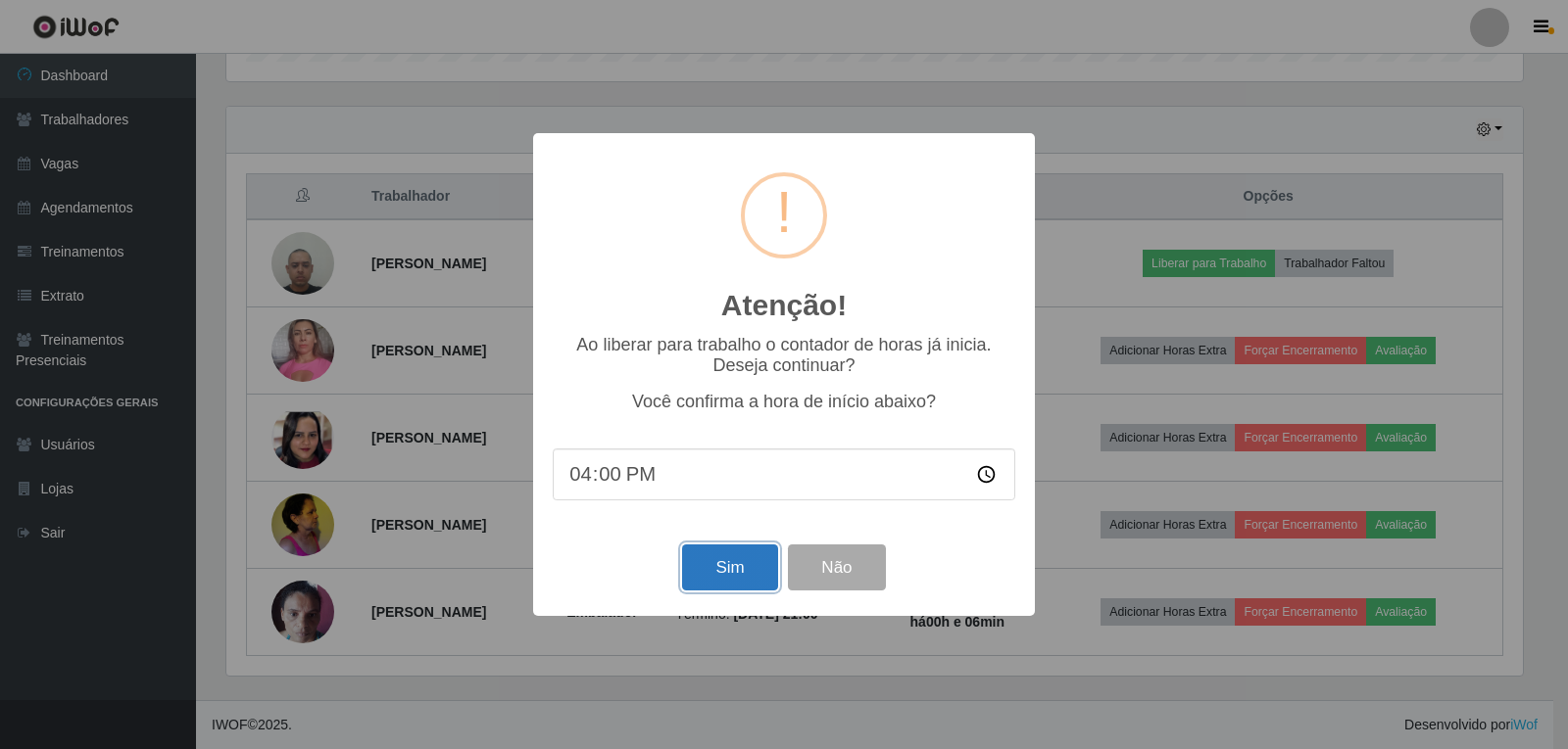
click at [745, 591] on button "Sim" at bounding box center [730, 567] width 95 height 47
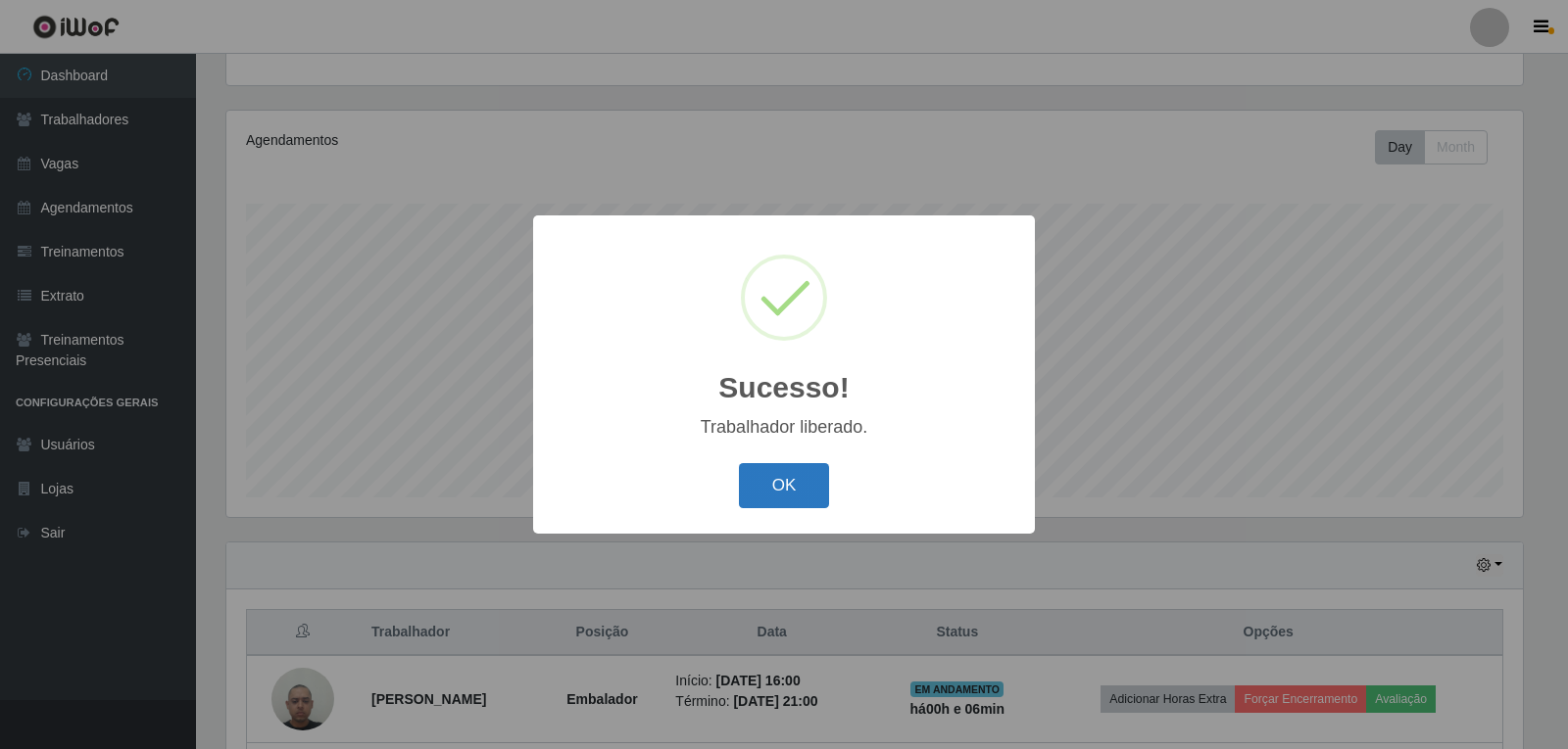
drag, startPoint x: 777, startPoint y: 496, endPoint x: 794, endPoint y: 480, distance: 23.3
click at [780, 494] on button "OK" at bounding box center [784, 486] width 91 height 47
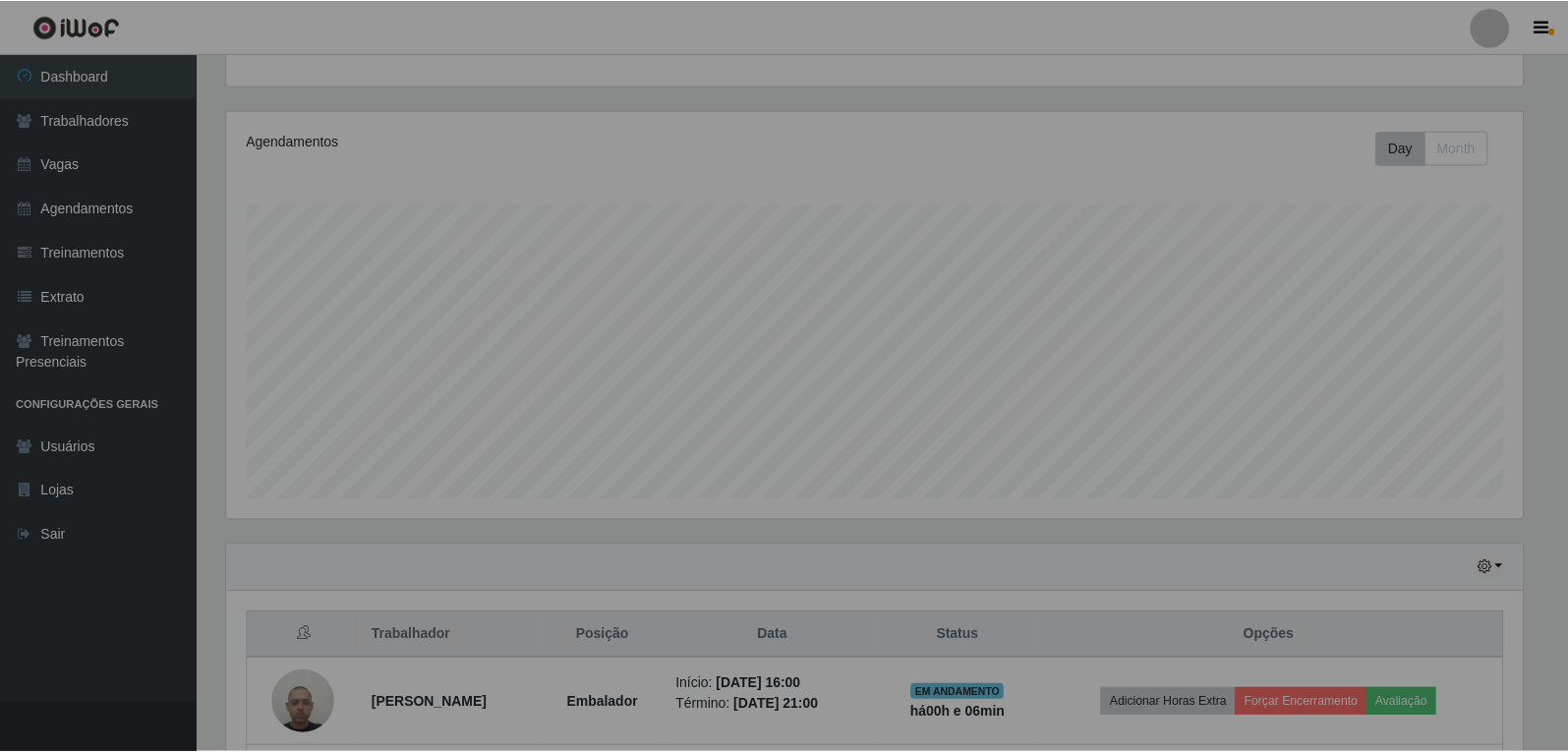
scroll to position [408, 1311]
